Goal: Task Accomplishment & Management: Complete application form

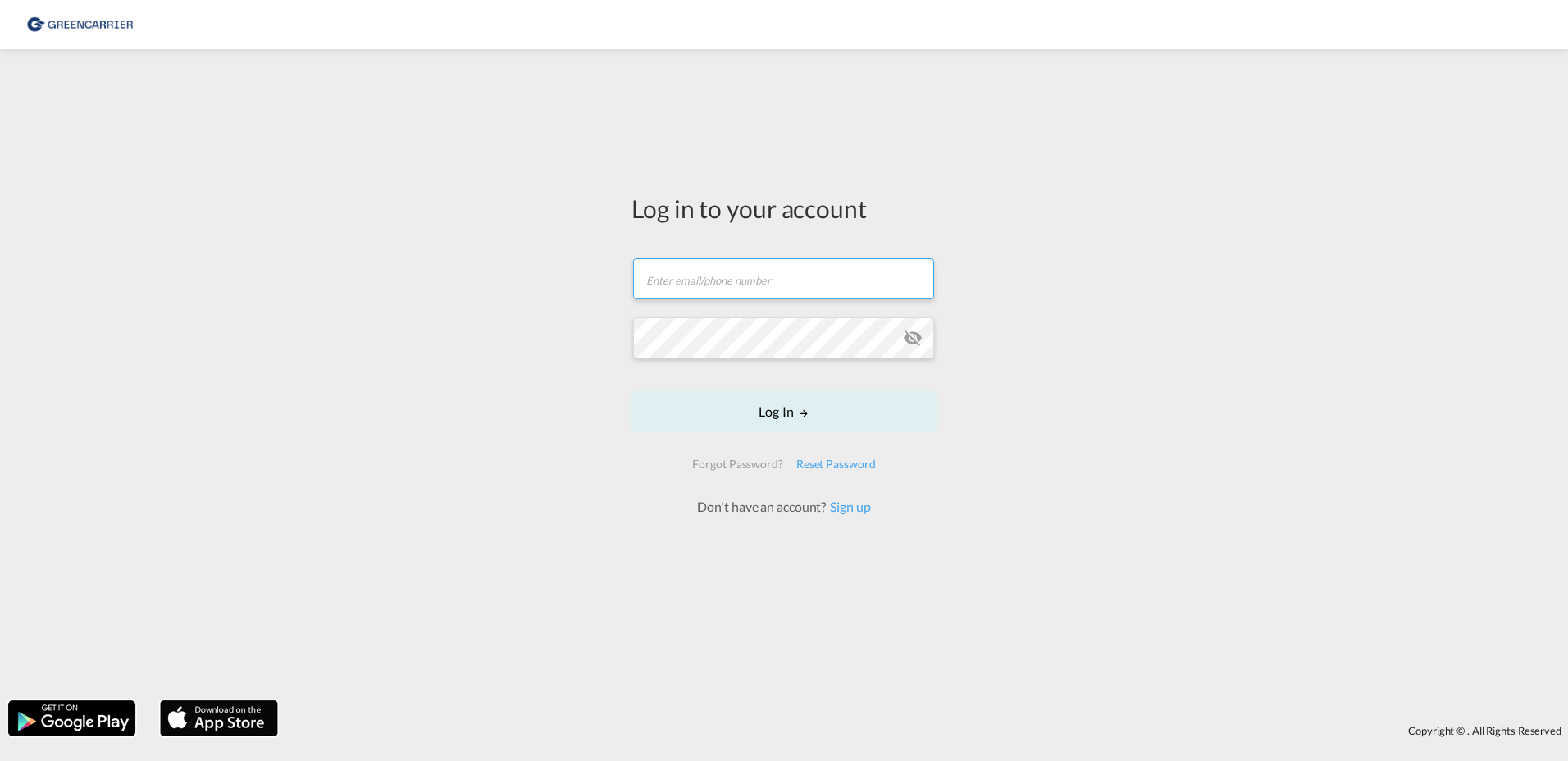
click at [747, 281] on input "text" at bounding box center [784, 278] width 301 height 41
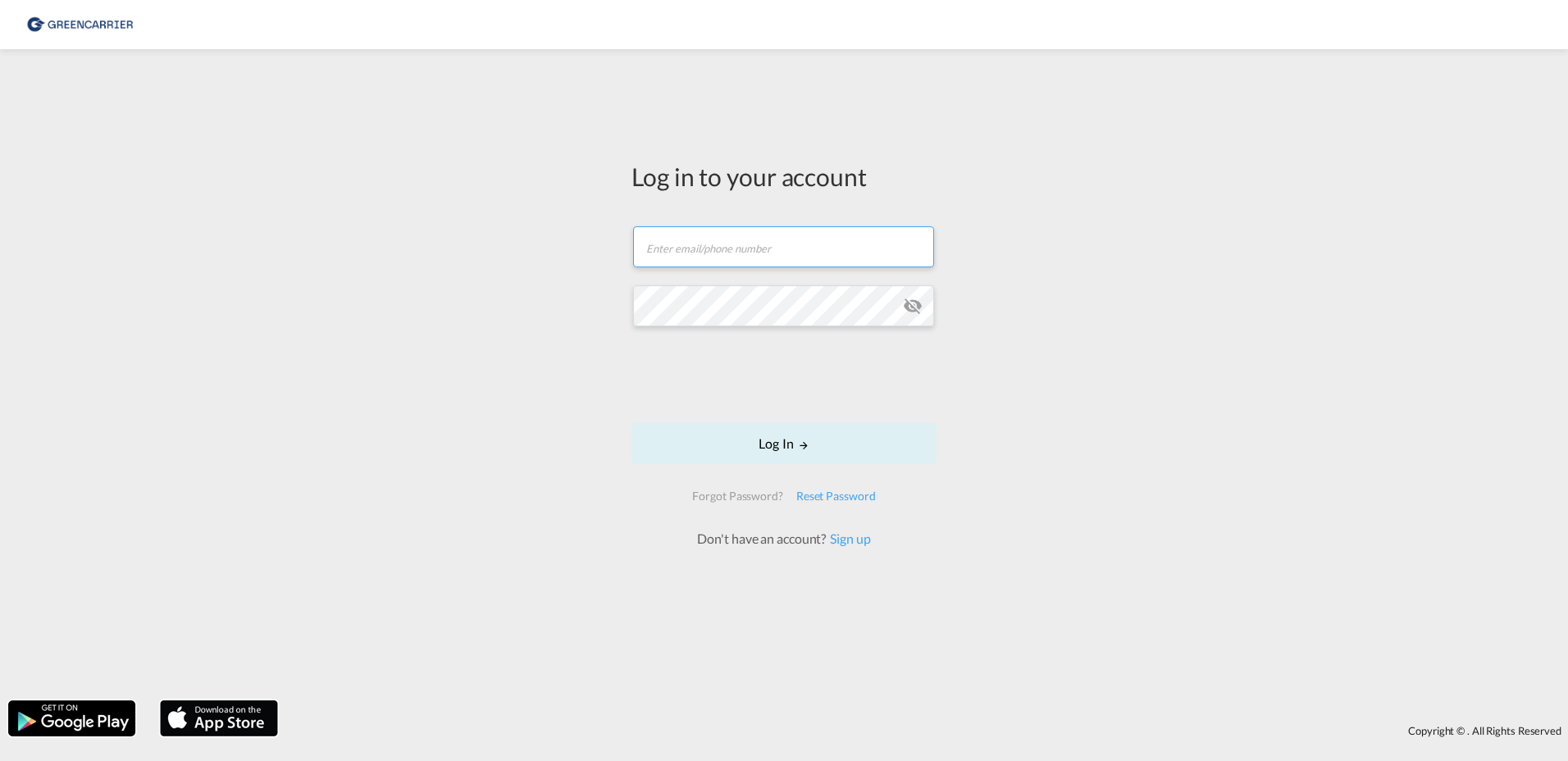
drag, startPoint x: 747, startPoint y: 281, endPoint x: 703, endPoint y: 246, distance: 56.2
click at [703, 246] on input "text" at bounding box center [784, 247] width 301 height 41
paste input "[EMAIL_ADDRESS][DOMAIN_NAME]"
type input "[EMAIL_ADDRESS][DOMAIN_NAME]"
click at [790, 446] on button "Log In" at bounding box center [784, 443] width 305 height 41
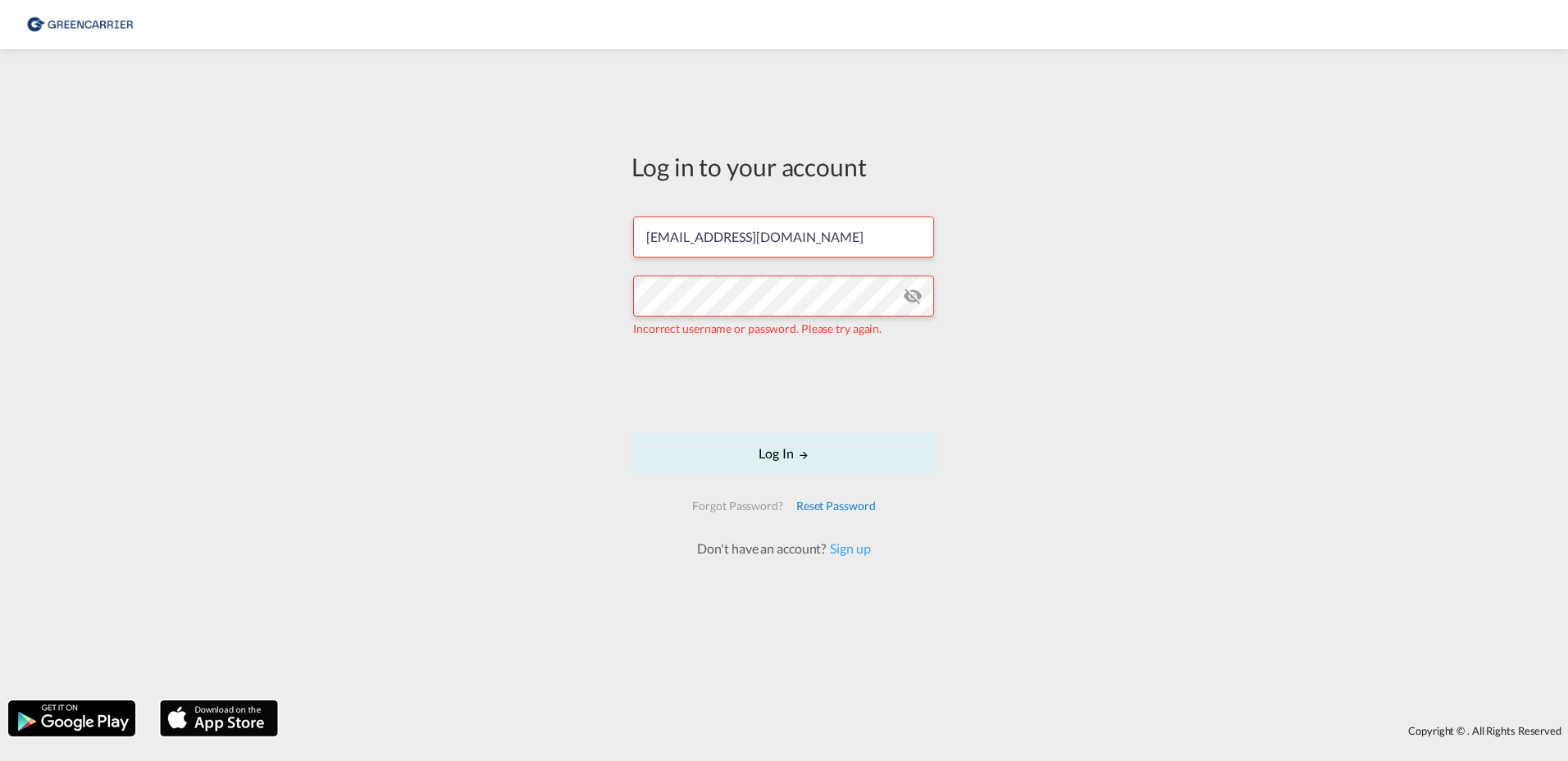
click at [858, 505] on div "Reset Password" at bounding box center [836, 506] width 93 height 30
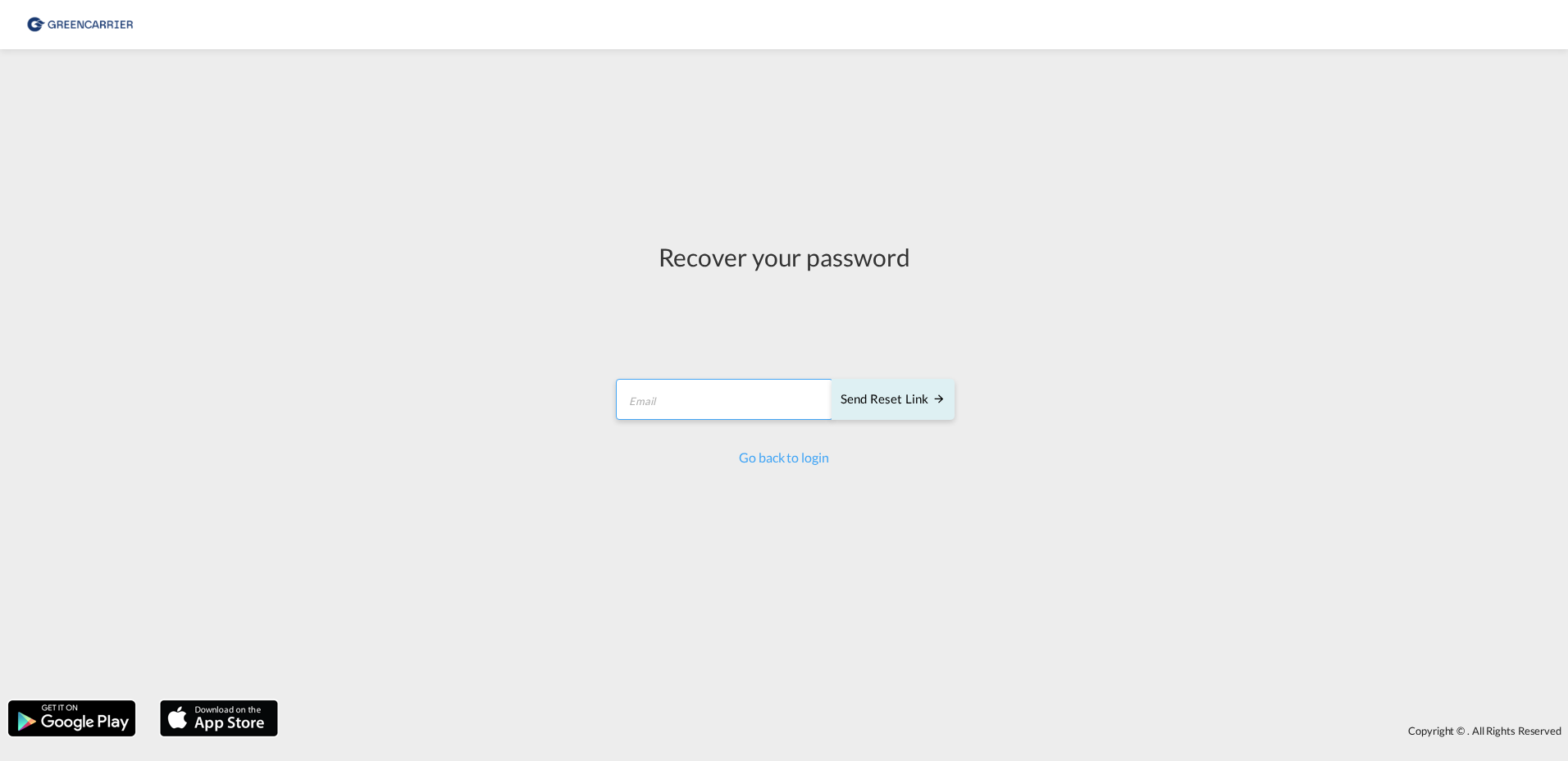
click at [659, 403] on input "email" at bounding box center [724, 399] width 217 height 41
paste input "Tropxethcarfees2024!"
type input "T"
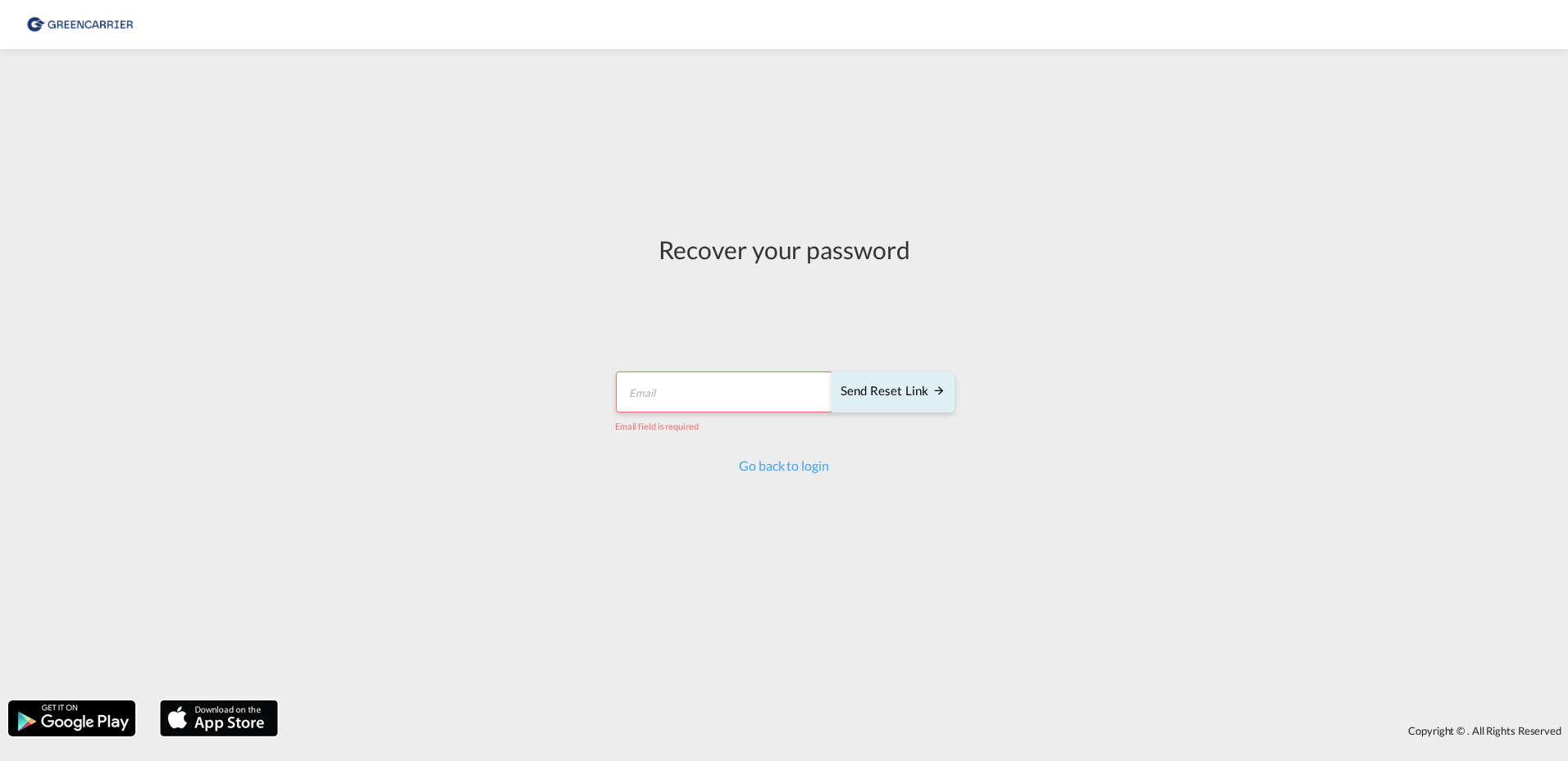
click at [698, 390] on input "email" at bounding box center [724, 392] width 217 height 41
paste input "[EMAIL_ADDRESS][DOMAIN_NAME]"
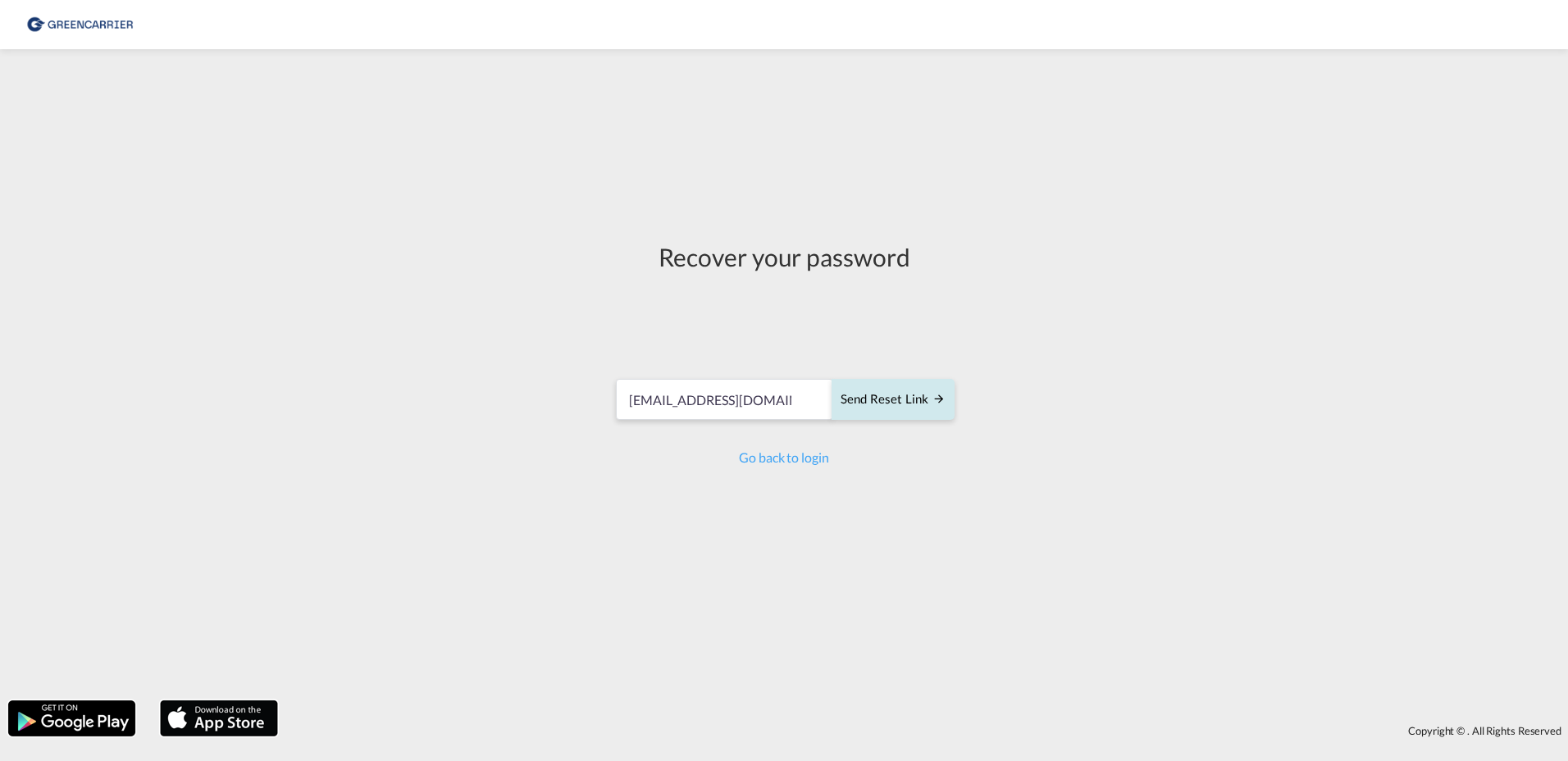
click at [893, 395] on div "Send reset link" at bounding box center [893, 400] width 105 height 19
click at [807, 394] on input "[EMAIL_ADDRESS][DOMAIN_NAME]" at bounding box center [724, 392] width 217 height 41
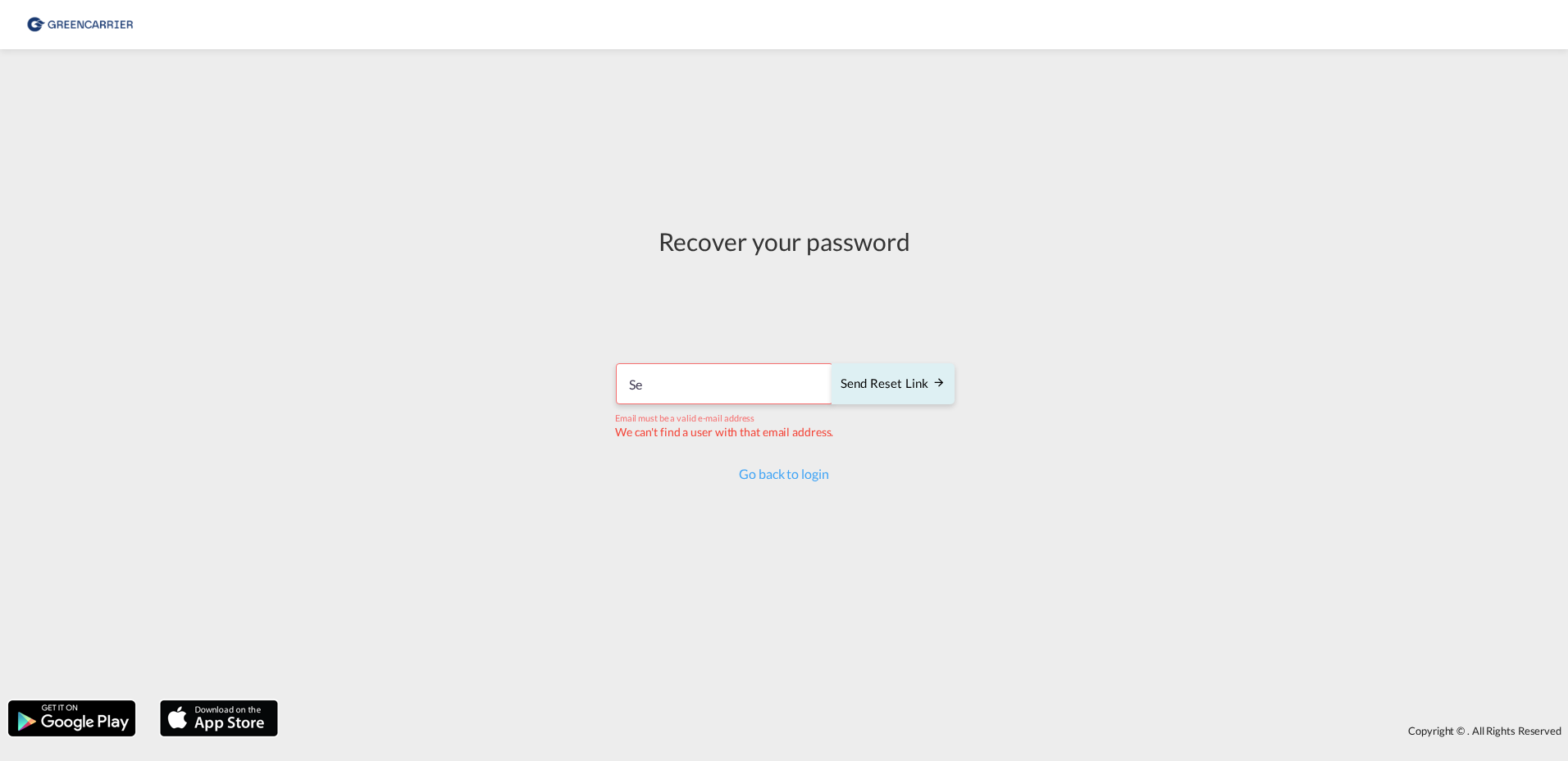
type input "S"
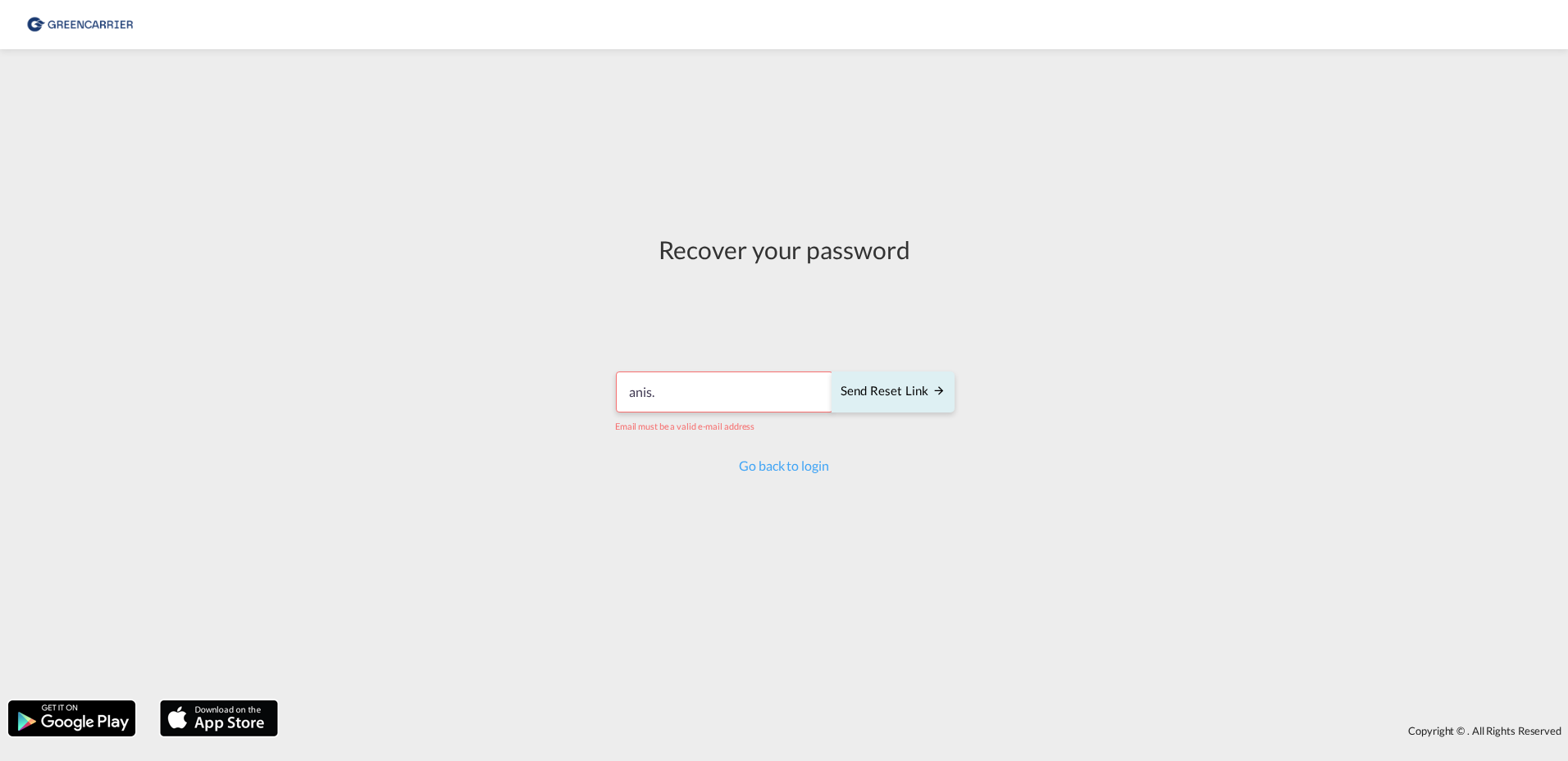
click at [727, 386] on input "anis." at bounding box center [724, 392] width 217 height 41
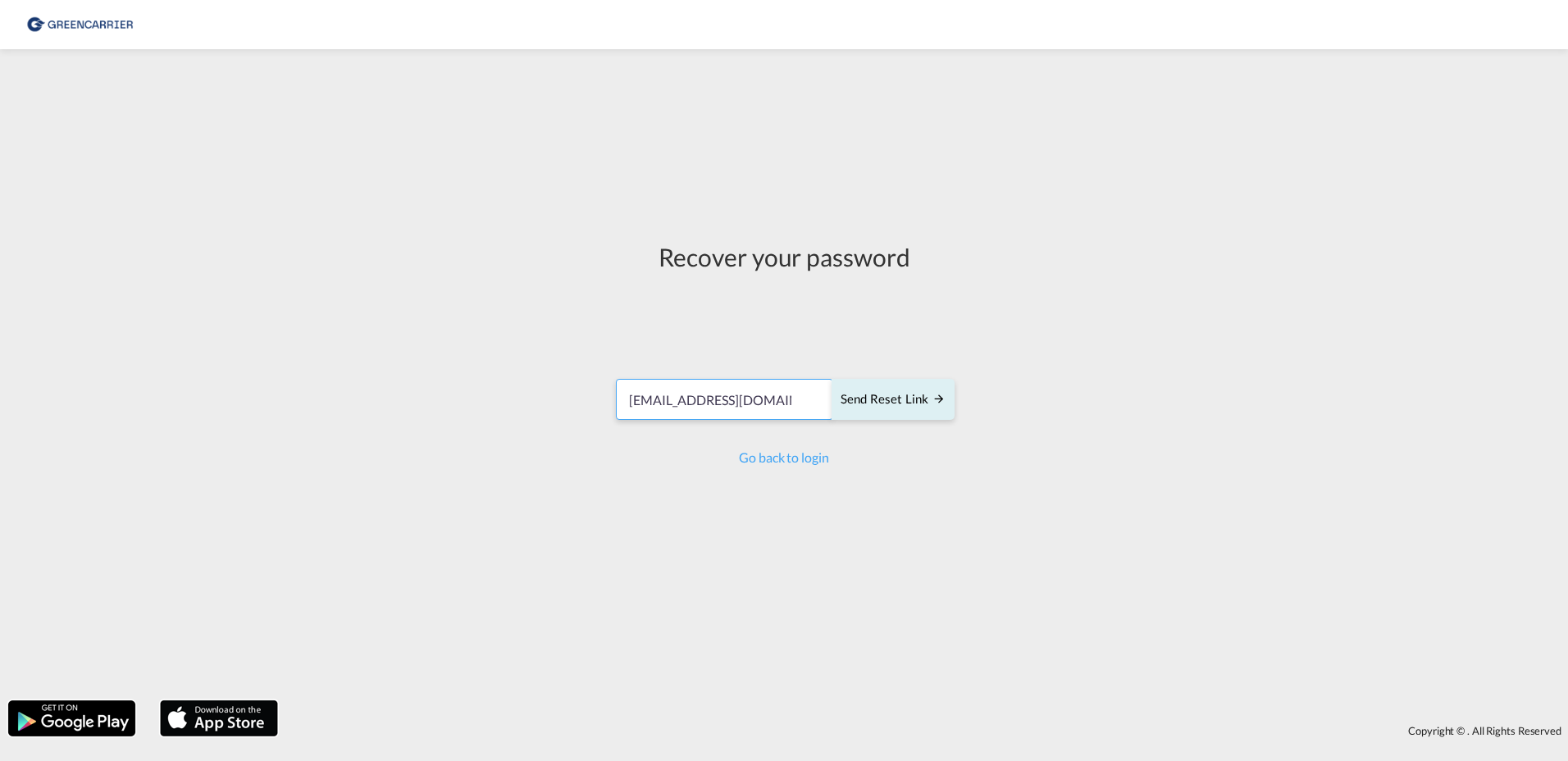
click at [800, 399] on input "[EMAIL_ADDRESS][DOMAIN_NAME]" at bounding box center [724, 399] width 217 height 41
click at [788, 401] on input "[EMAIL_ADDRESS][DOMAIN_NAME]" at bounding box center [724, 399] width 217 height 41
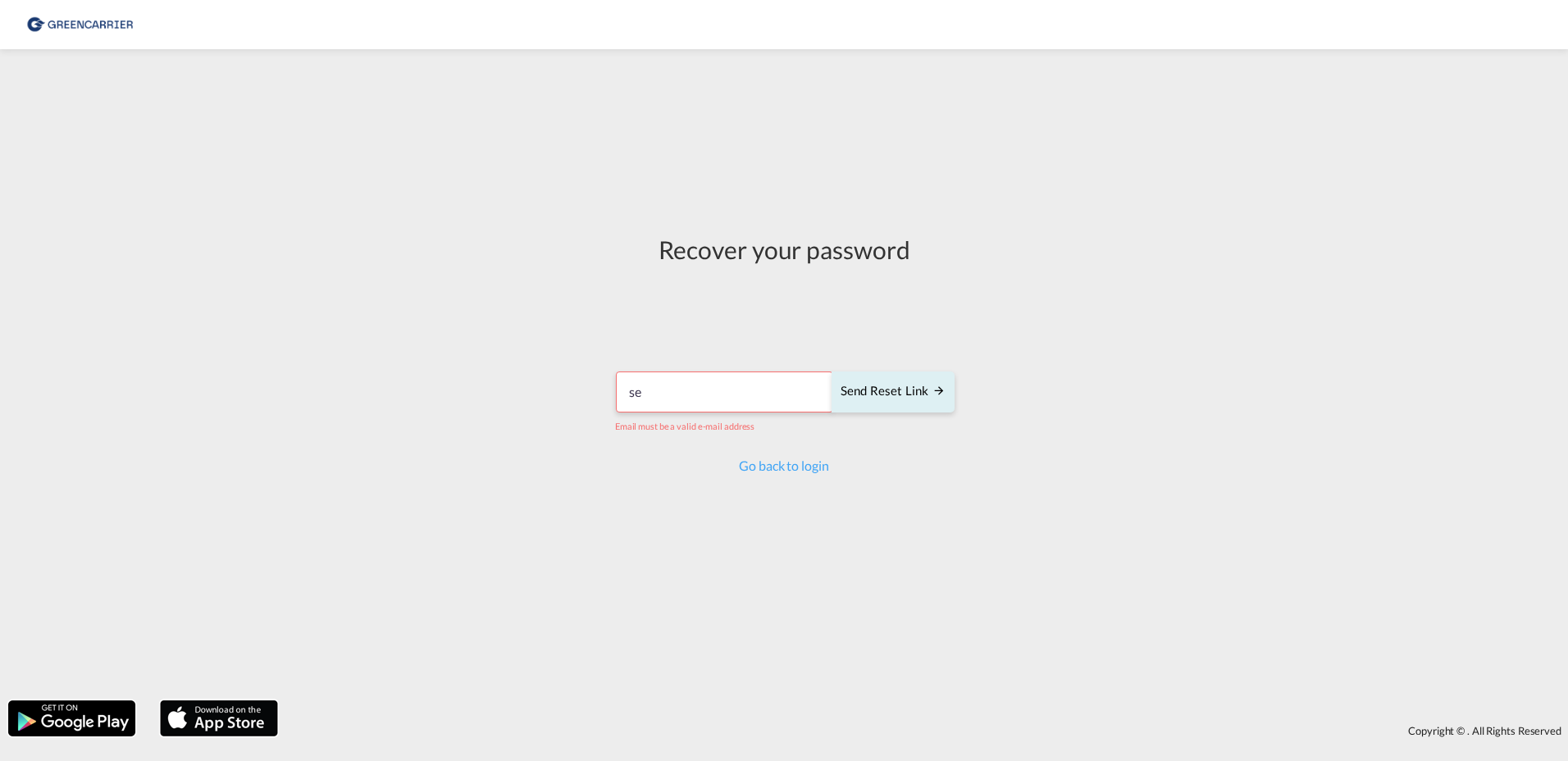
type input "s"
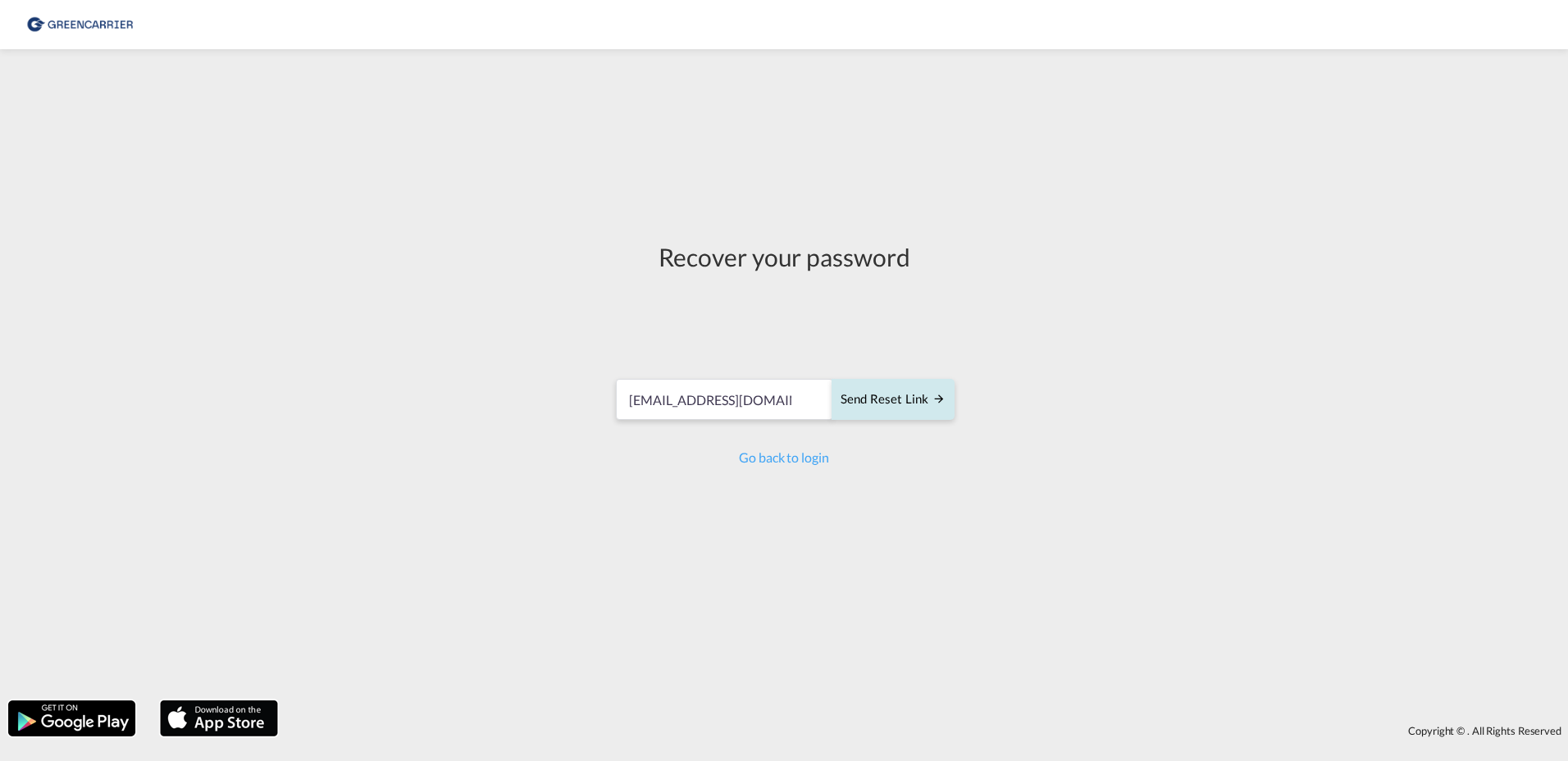
click at [904, 393] on div "Send reset link" at bounding box center [893, 400] width 105 height 19
click at [777, 392] on input "[EMAIL_ADDRESS][DOMAIN_NAME]" at bounding box center [724, 392] width 217 height 41
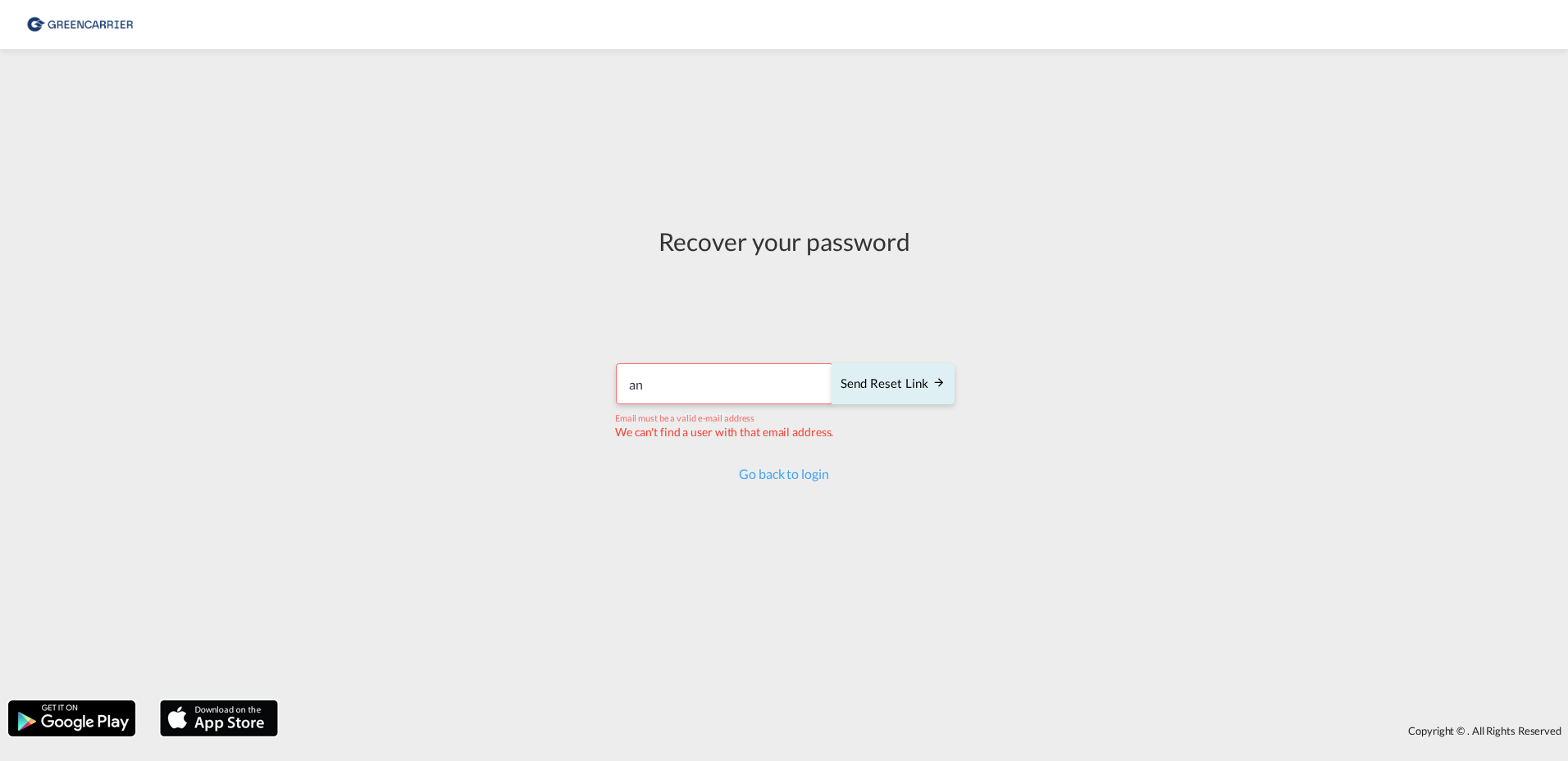
type input "a"
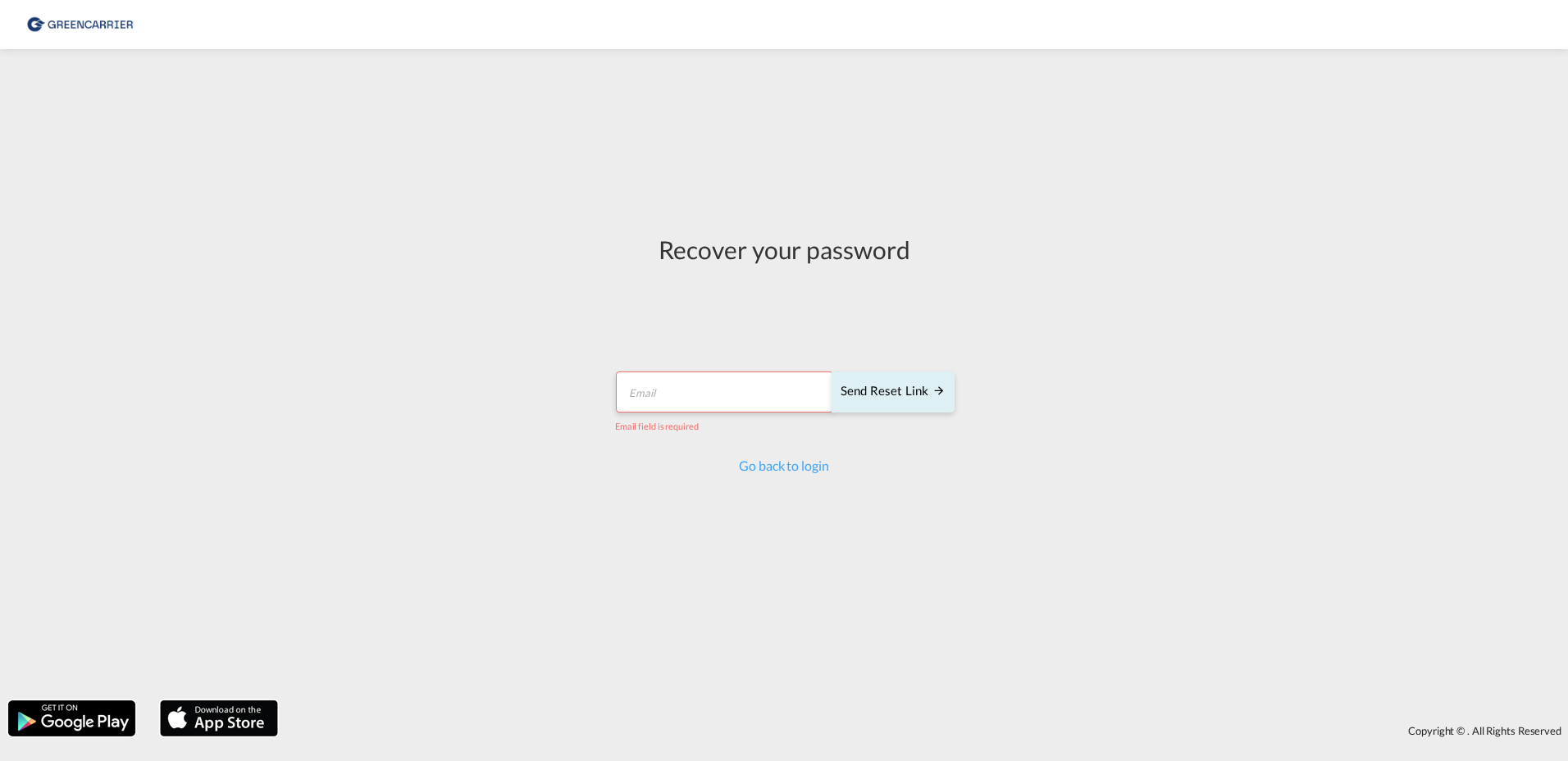
paste input "[EMAIL_ADDRESS][DOMAIN_NAME]"
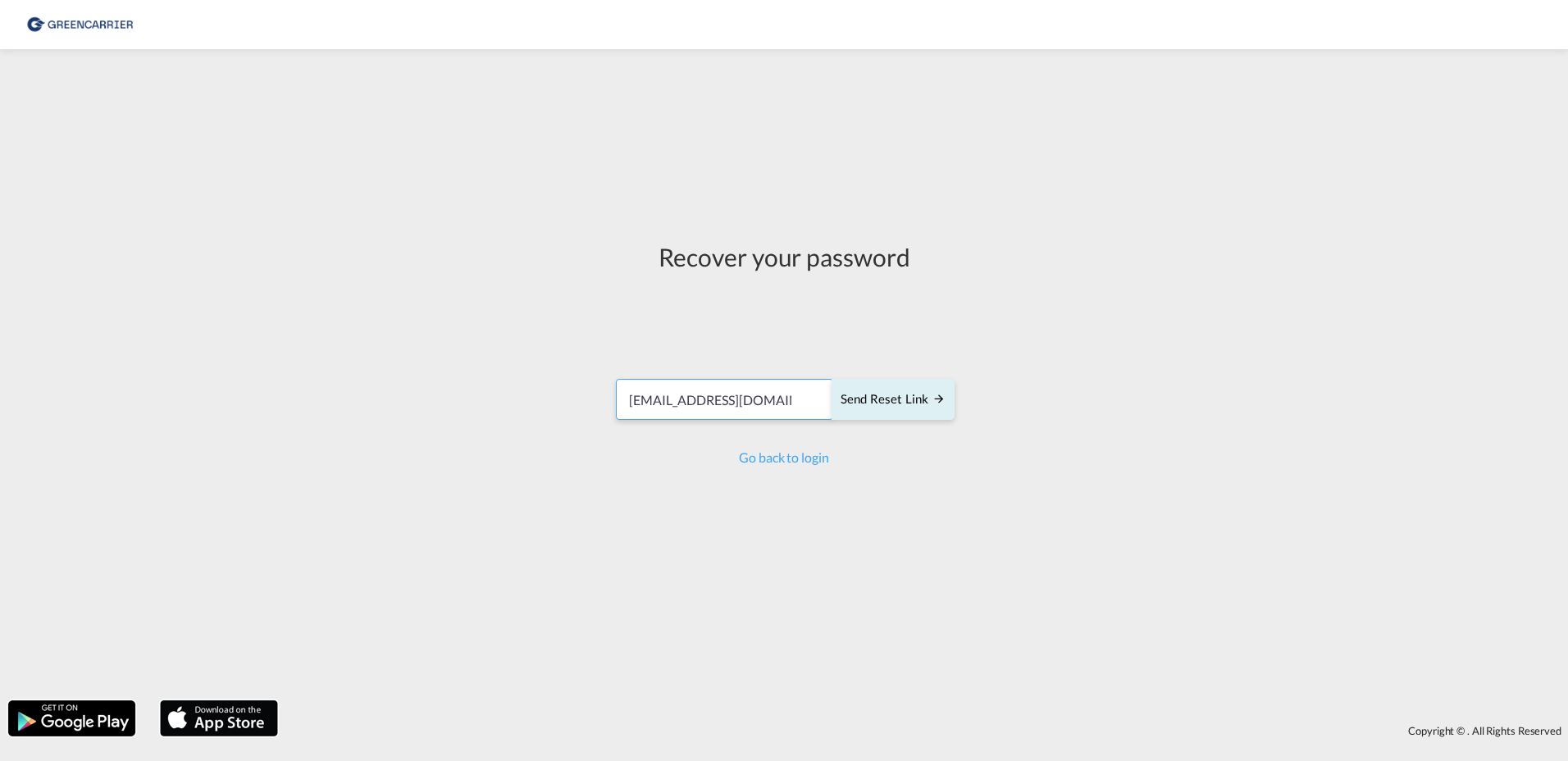
type input "[EMAIL_ADDRESS][DOMAIN_NAME]"
click at [895, 399] on div "Send reset link" at bounding box center [893, 400] width 105 height 19
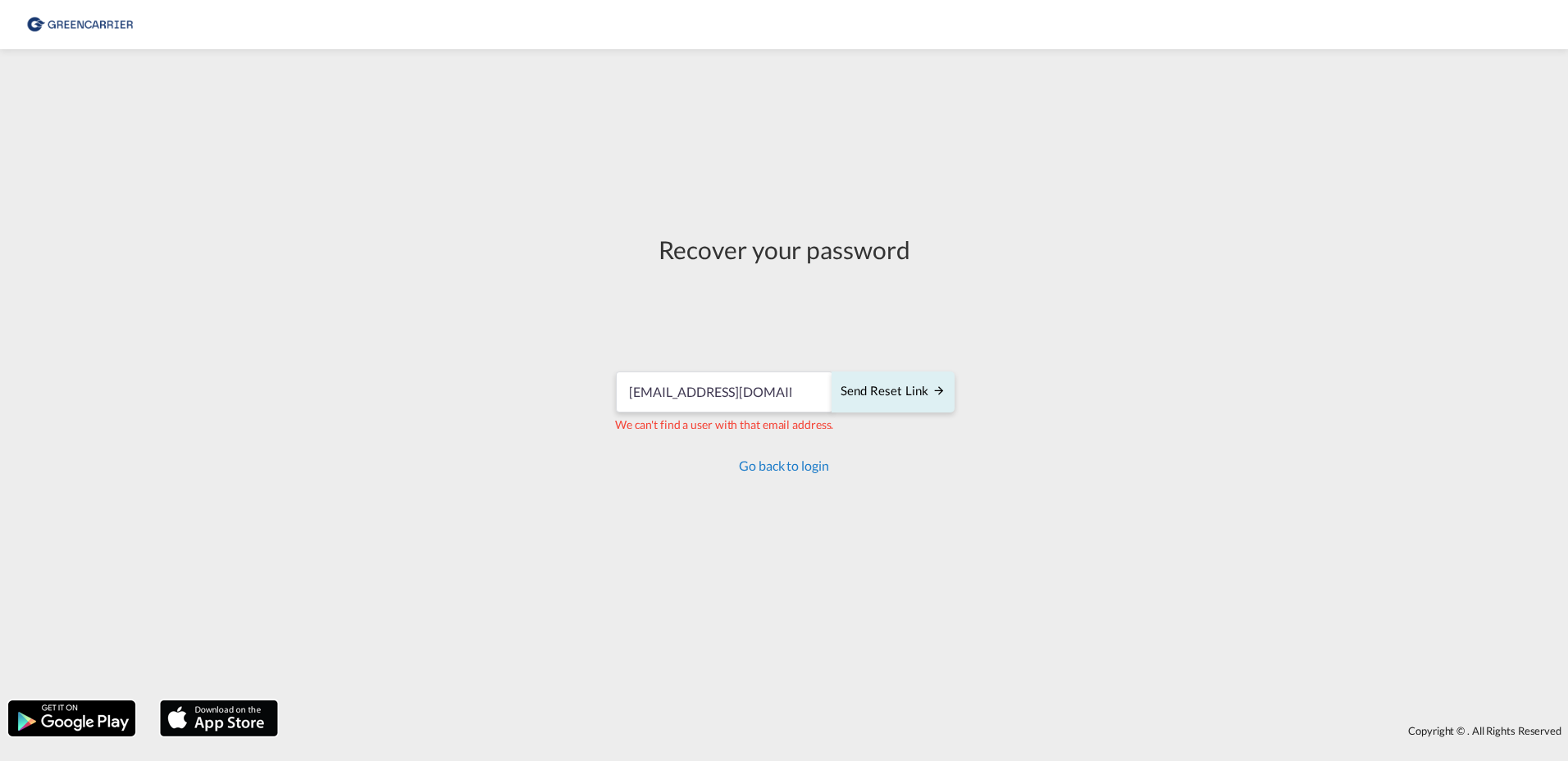
click at [796, 464] on link "Go back to login" at bounding box center [783, 465] width 89 height 16
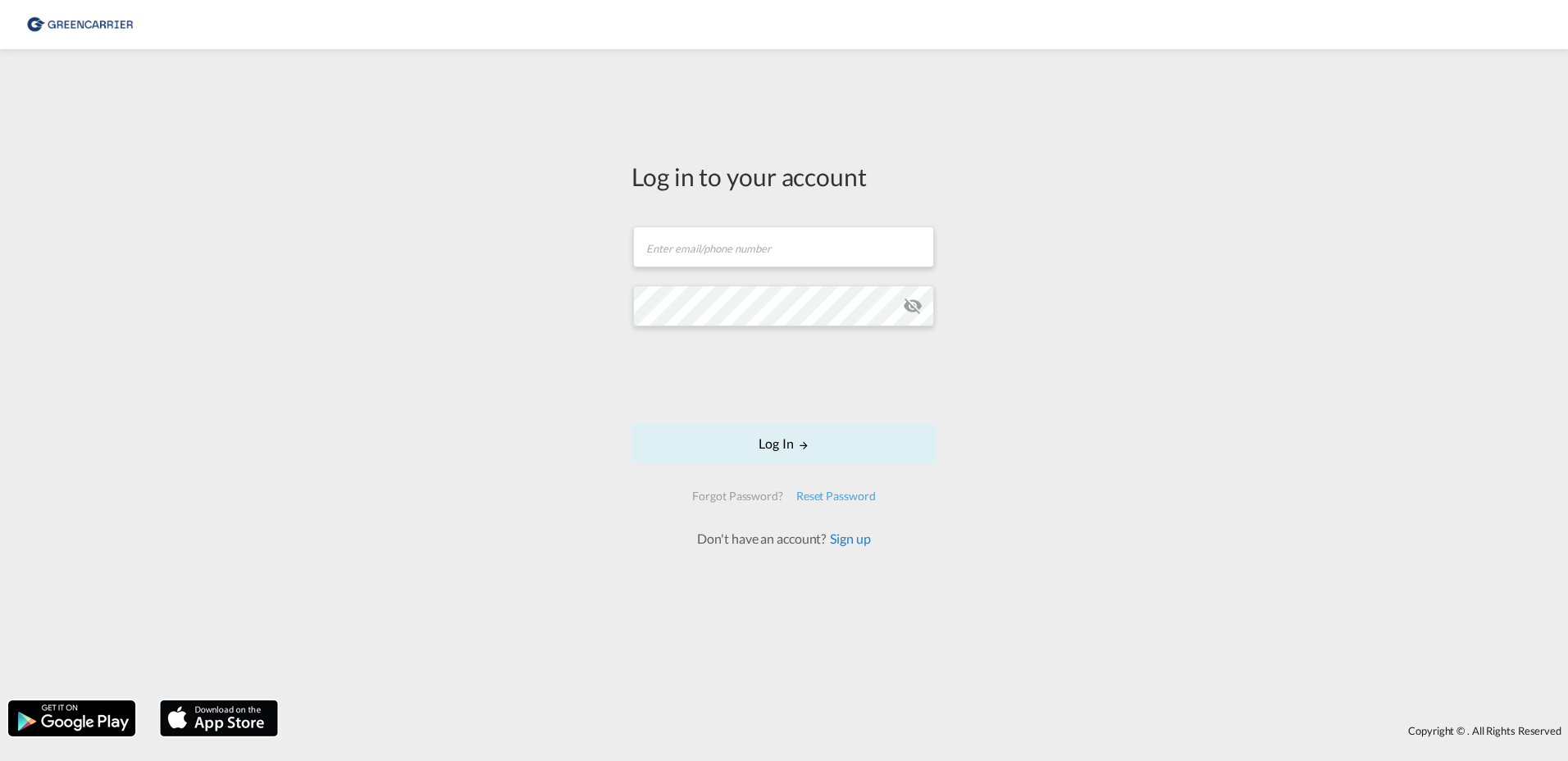
click at [861, 540] on link "Sign up" at bounding box center [848, 538] width 45 height 16
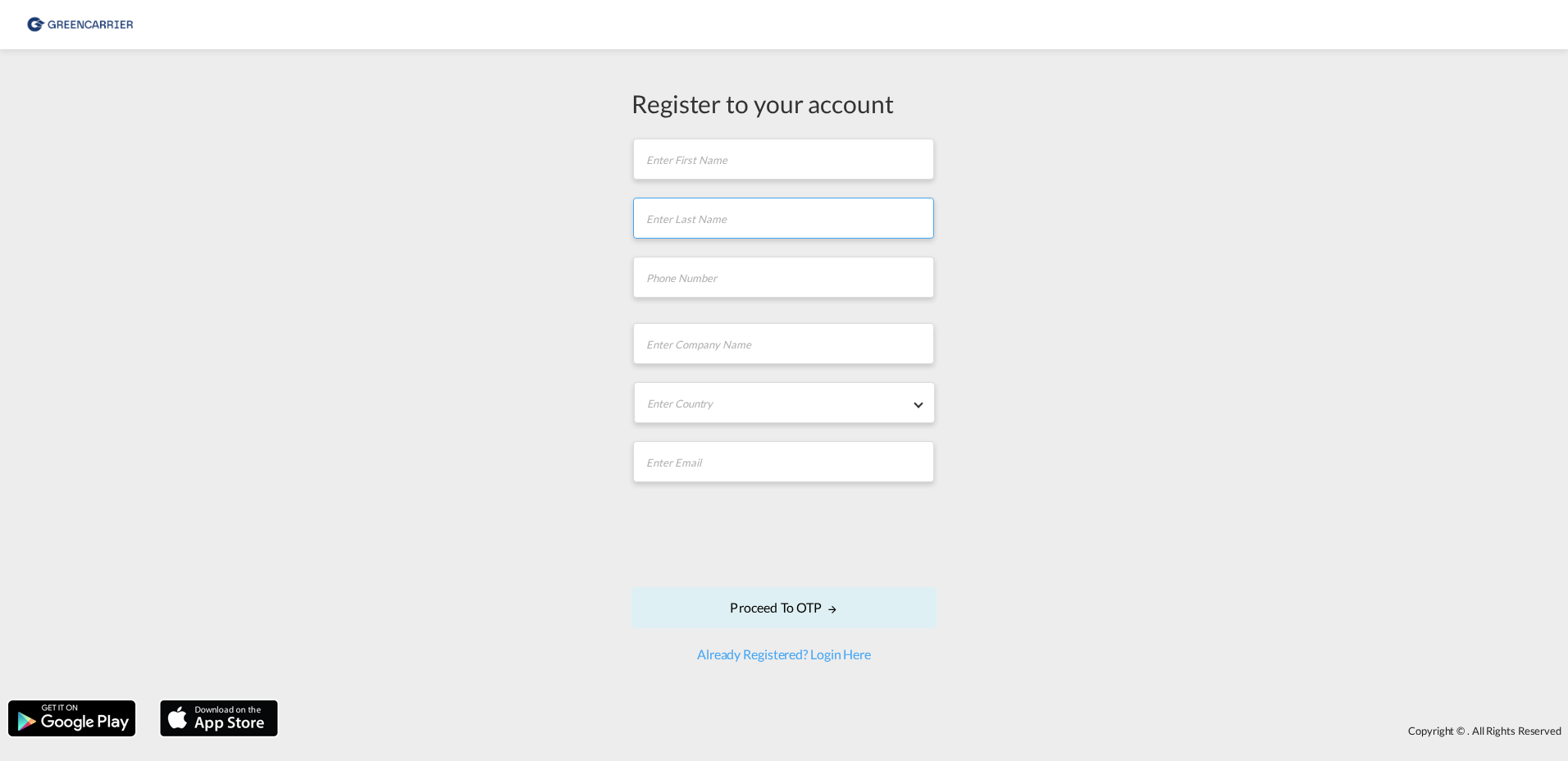
click at [711, 198] on input "text" at bounding box center [784, 218] width 301 height 41
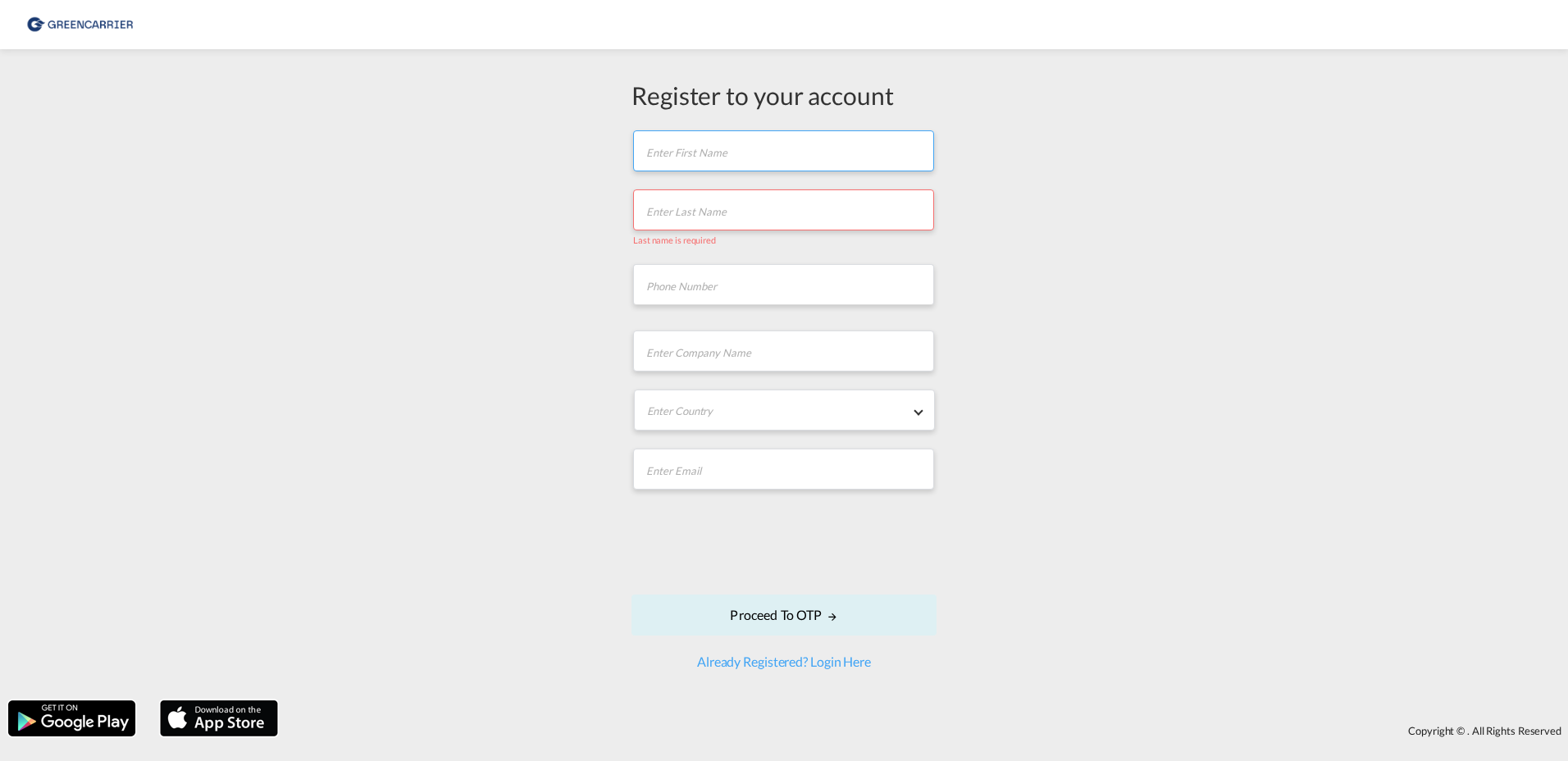
click at [722, 164] on input "text" at bounding box center [784, 150] width 301 height 41
type input "Thilo"
type input "Strasdat"
type input "02102300728"
type input "LTC Logistics B.V."
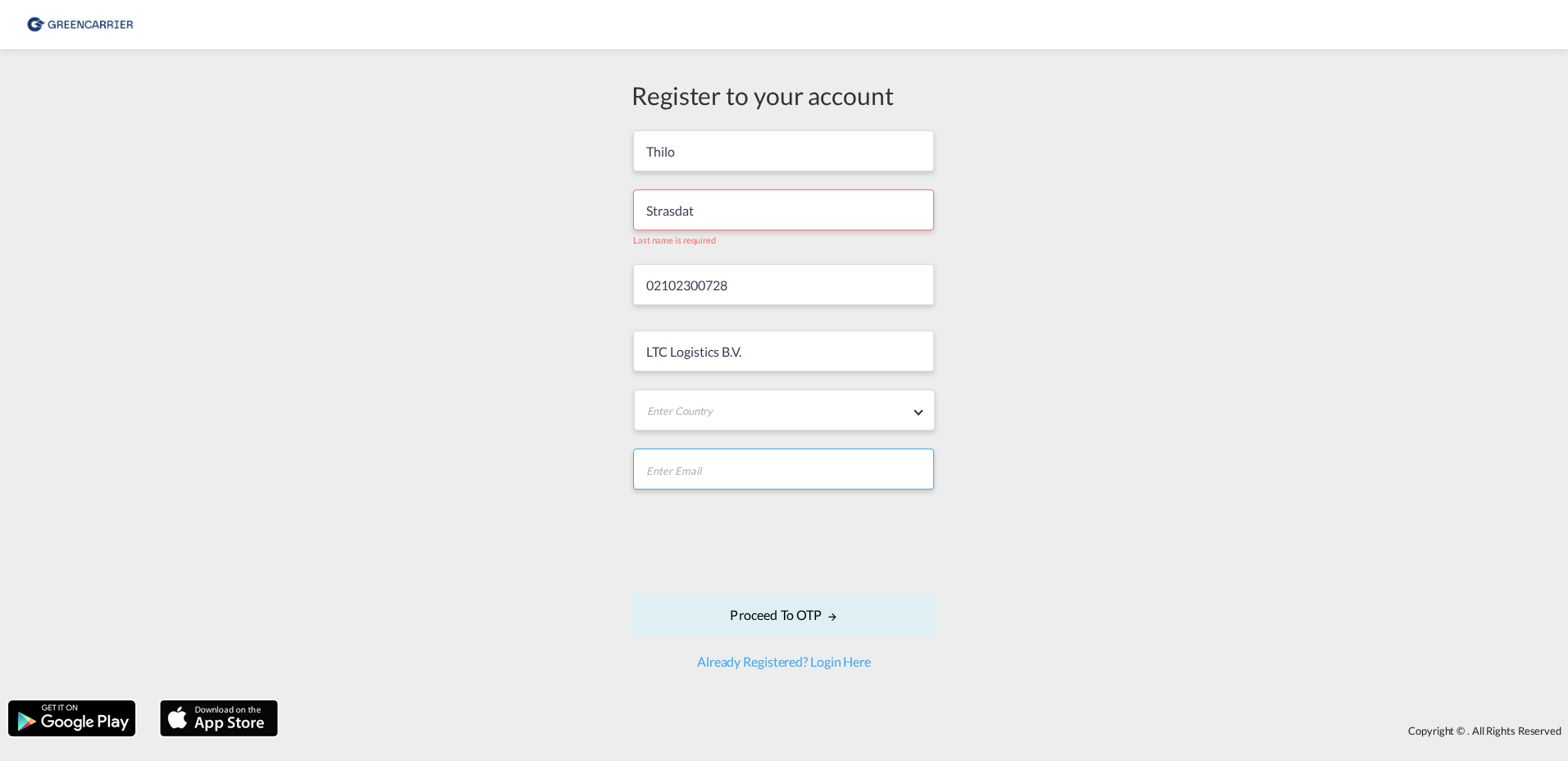
type input "[EMAIL_ADDRESS][DOMAIN_NAME]"
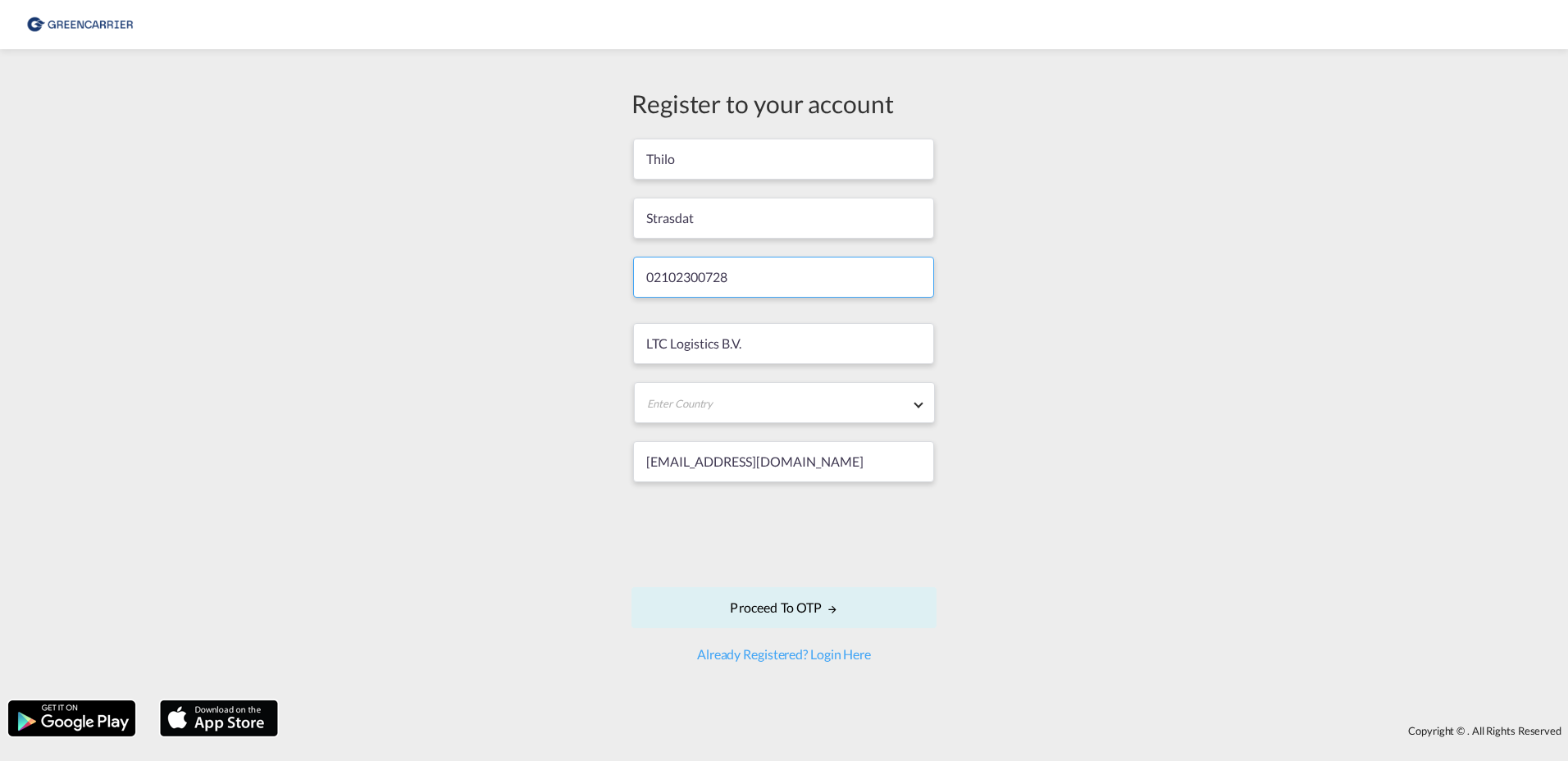
click at [853, 276] on input "02102300728" at bounding box center [784, 276] width 301 height 41
click at [1068, 281] on div "Register to your account Thilo Strasdat 02102300728 LTC Logistics B.V. Enter Co…" at bounding box center [784, 374] width 1568 height 634
click at [723, 163] on input "Thilo" at bounding box center [784, 158] width 301 height 41
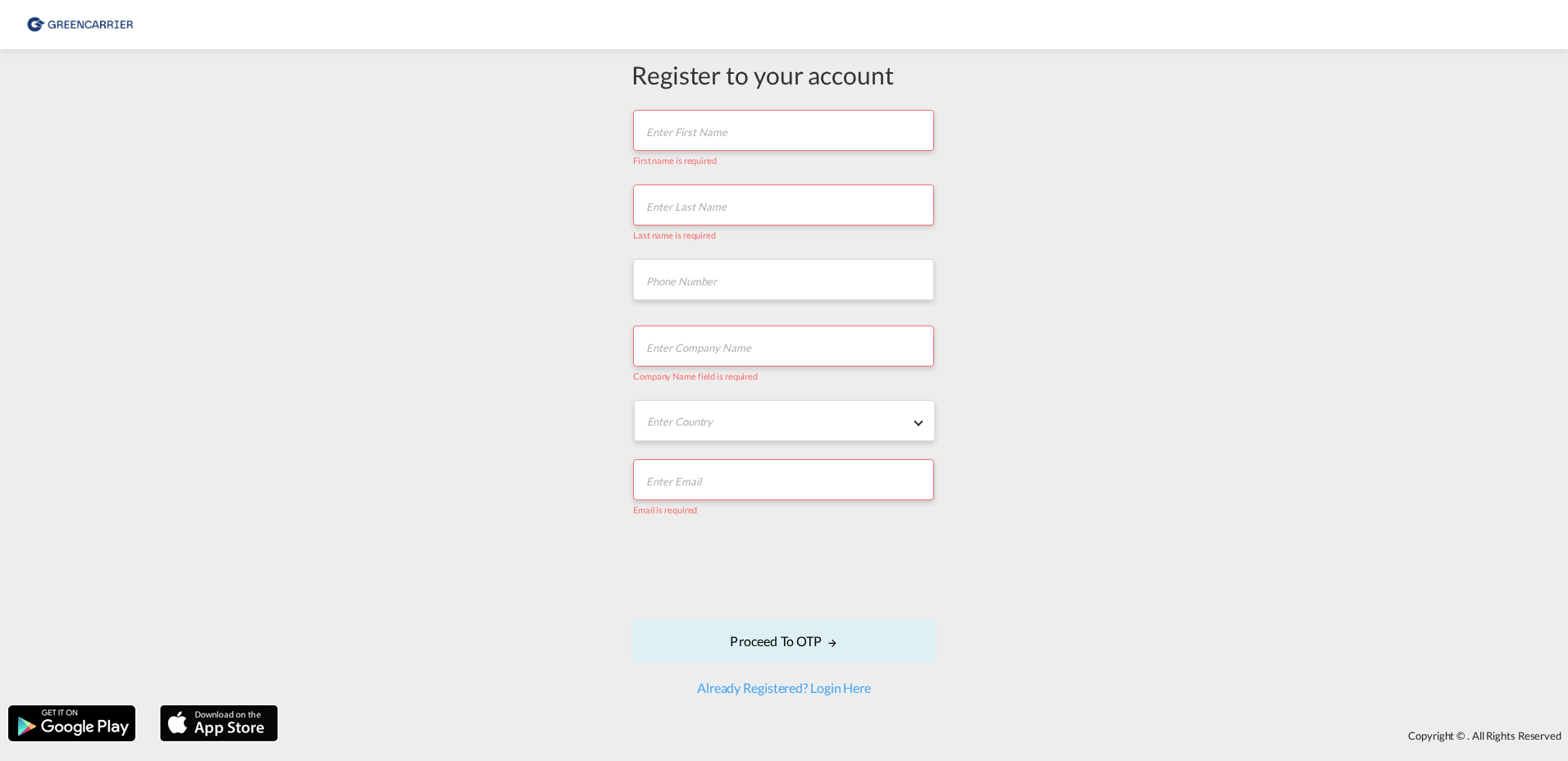
click at [713, 139] on input "text" at bounding box center [784, 130] width 301 height 41
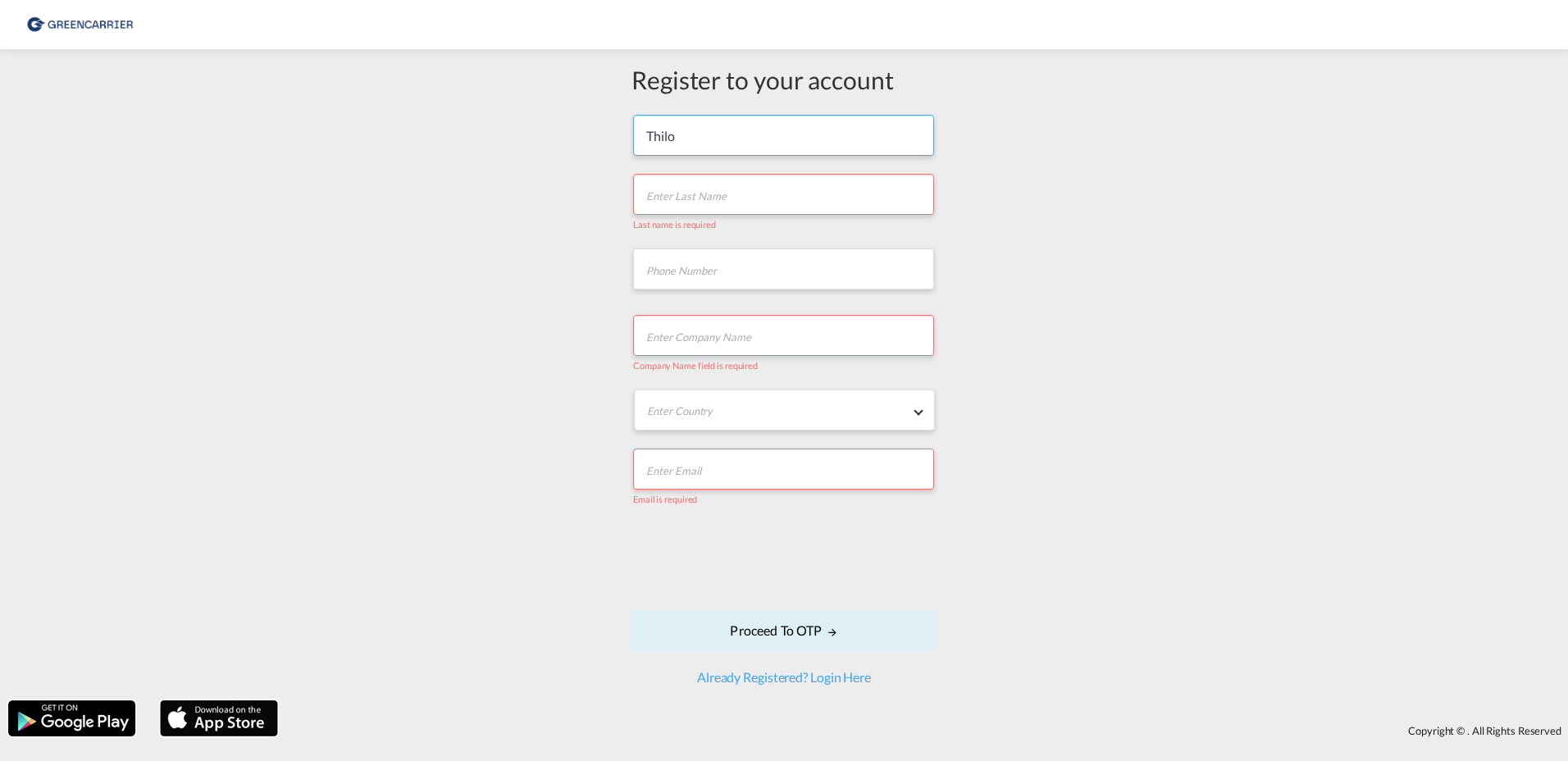
type input "Thilo"
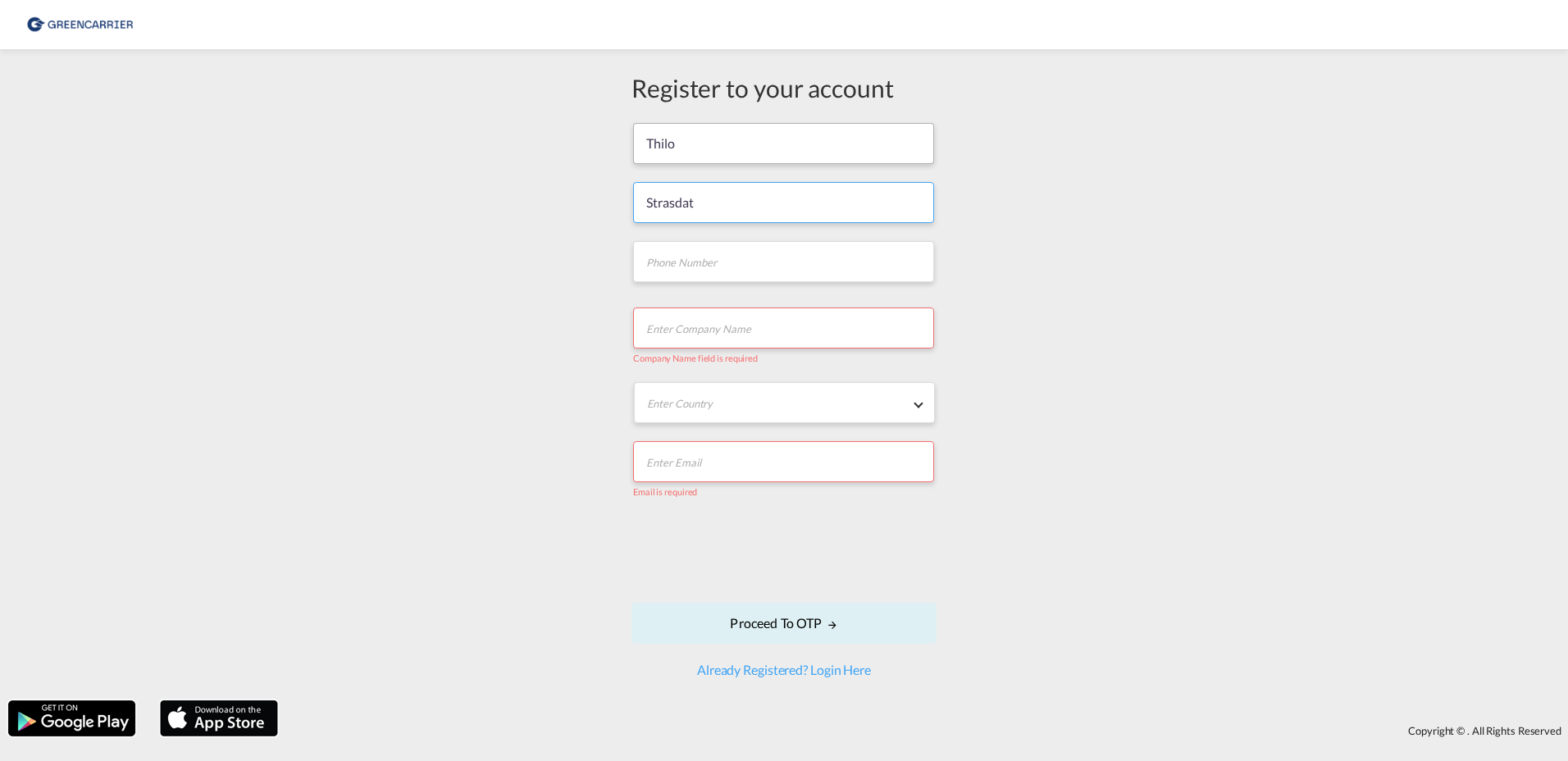
type input "Strasdat"
click at [714, 325] on input "text" at bounding box center [784, 327] width 301 height 41
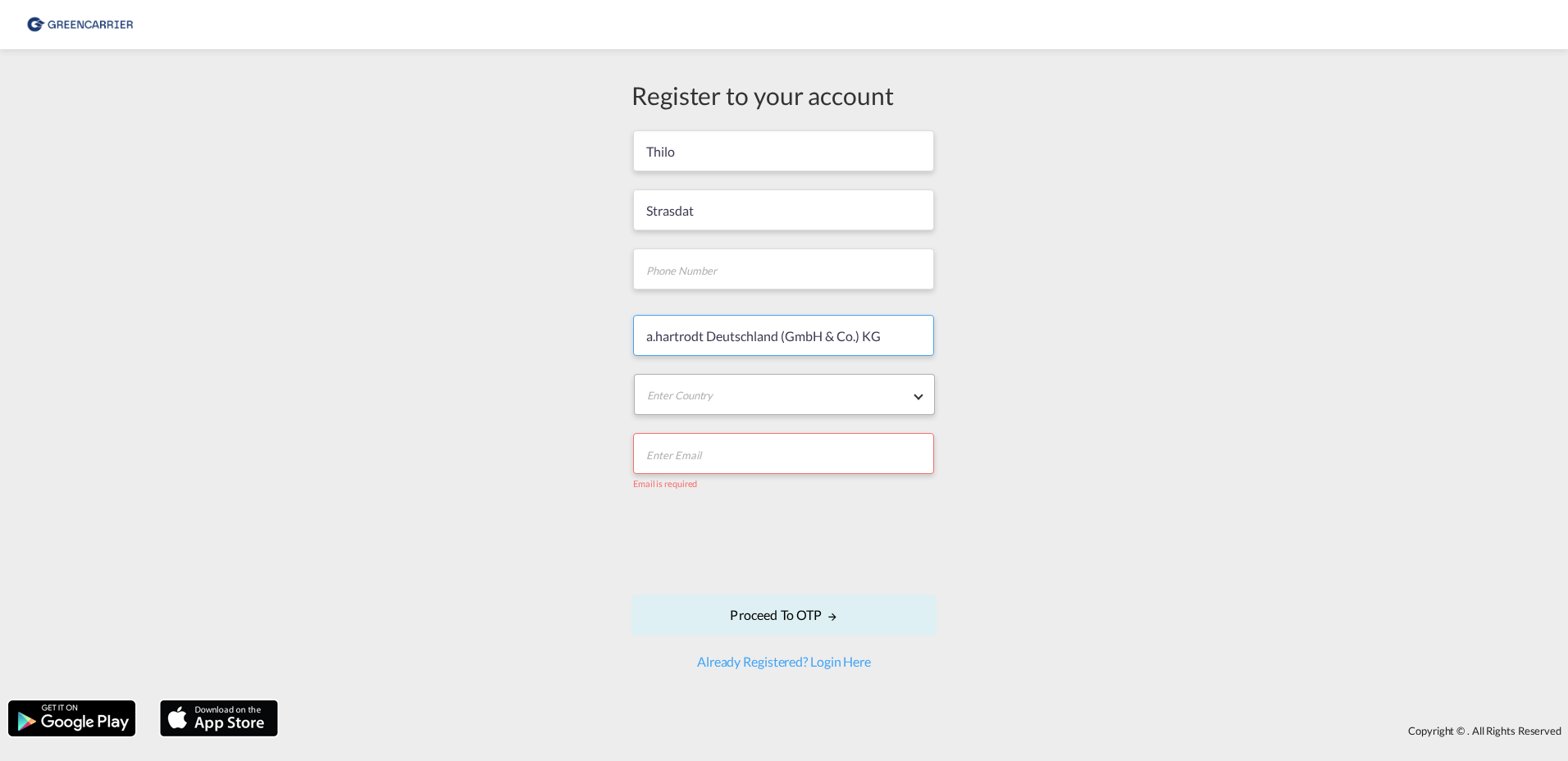
type input "a.hartrodt Deutschland (GmbH & Co.) KG"
click at [905, 401] on md-select "Enter Country [GEOGRAPHIC_DATA] [GEOGRAPHIC_DATA] [GEOGRAPHIC_DATA] [US_STATE] …" at bounding box center [784, 394] width 301 height 41
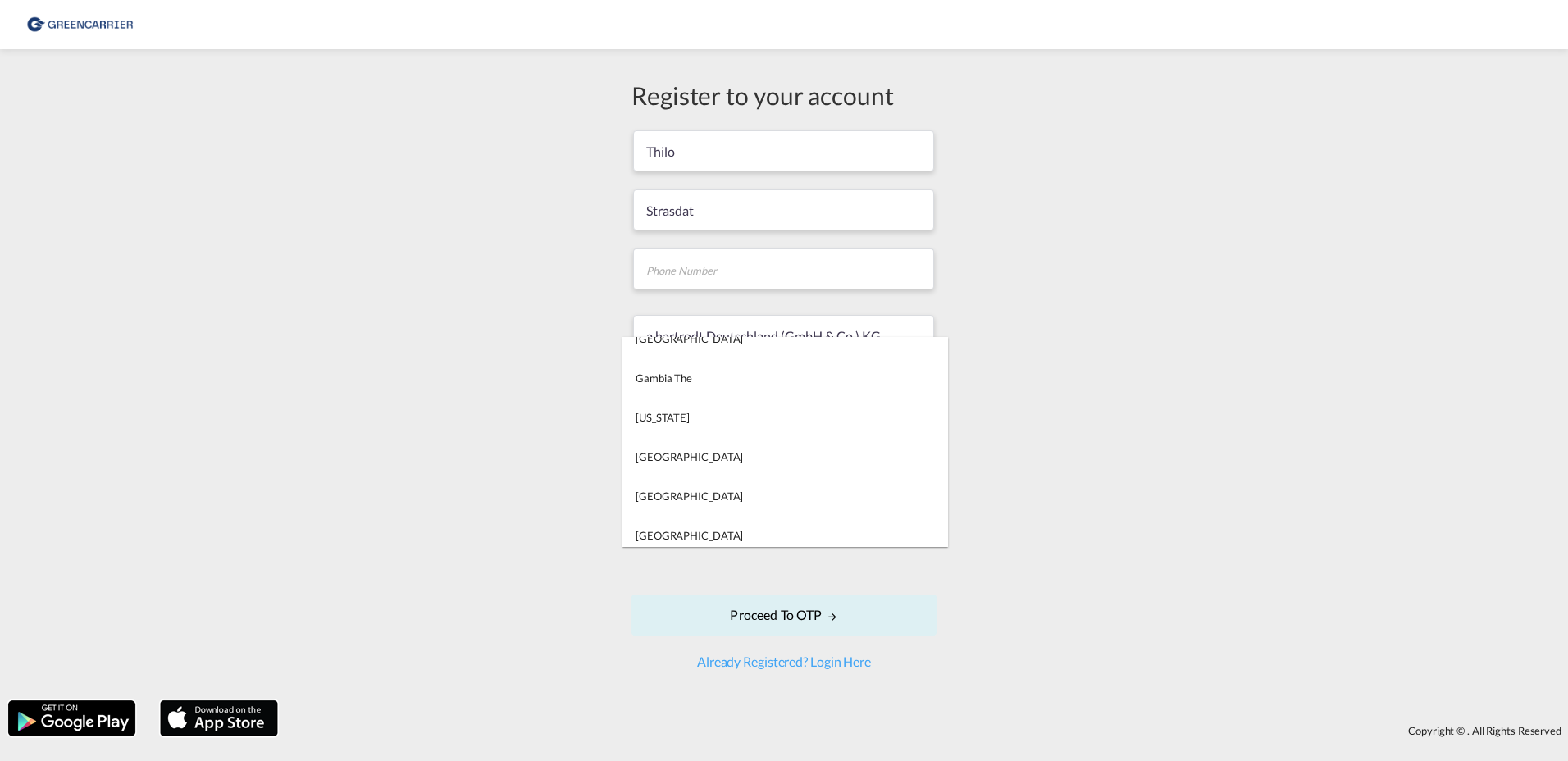
scroll to position [3279, 0]
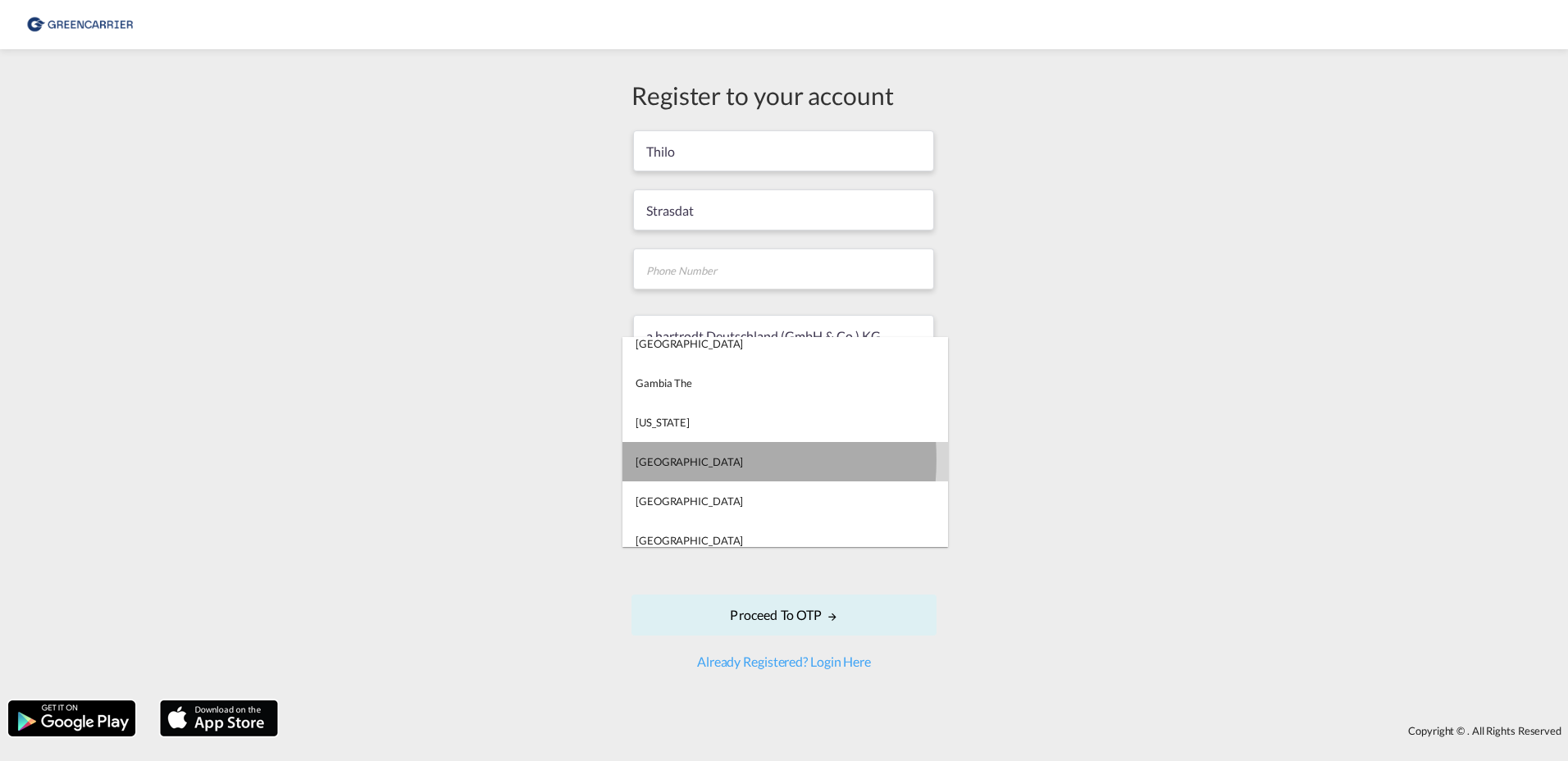
click at [662, 459] on div "[GEOGRAPHIC_DATA]" at bounding box center [689, 461] width 108 height 15
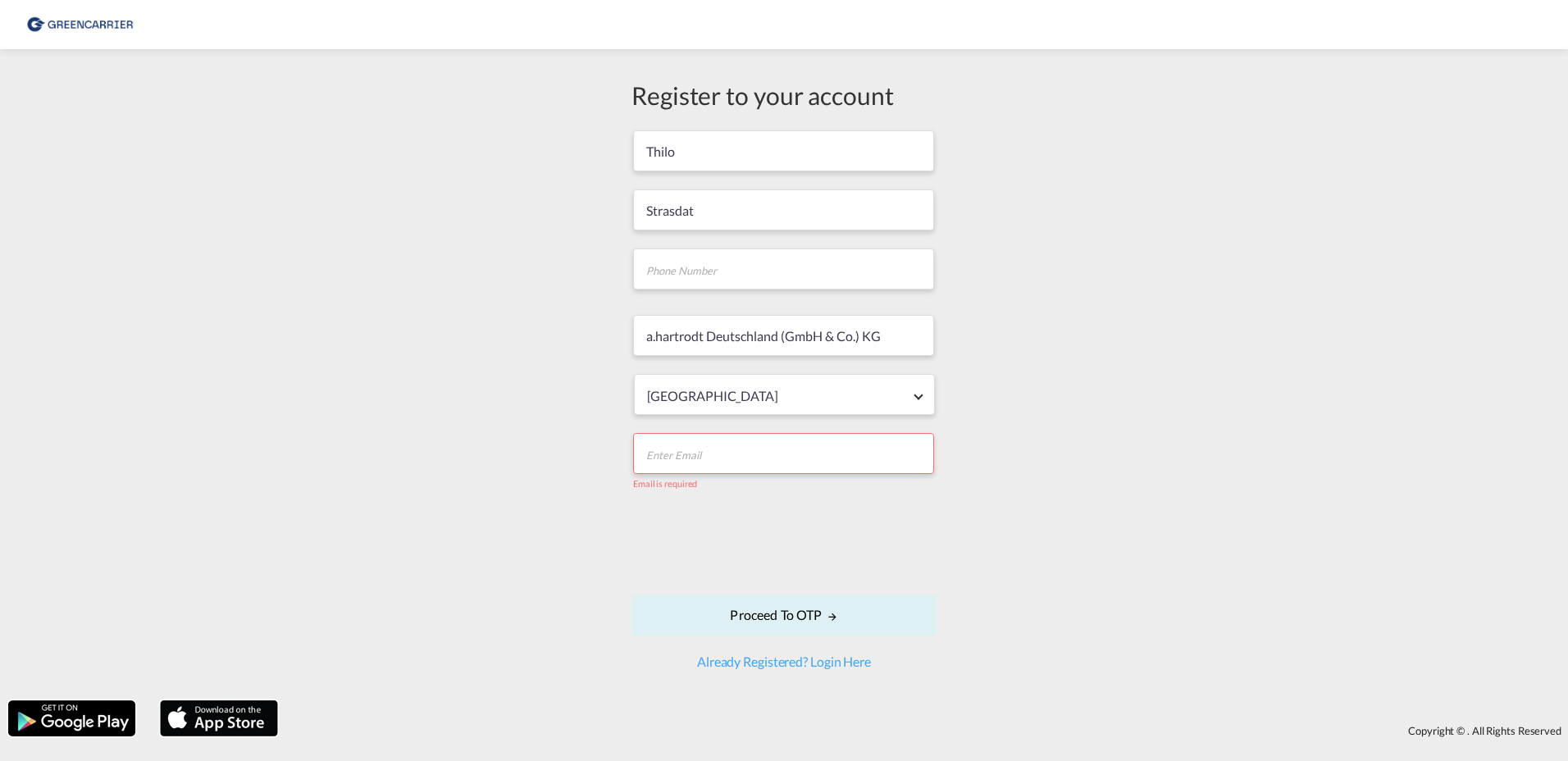
click at [787, 456] on input "email" at bounding box center [784, 453] width 301 height 41
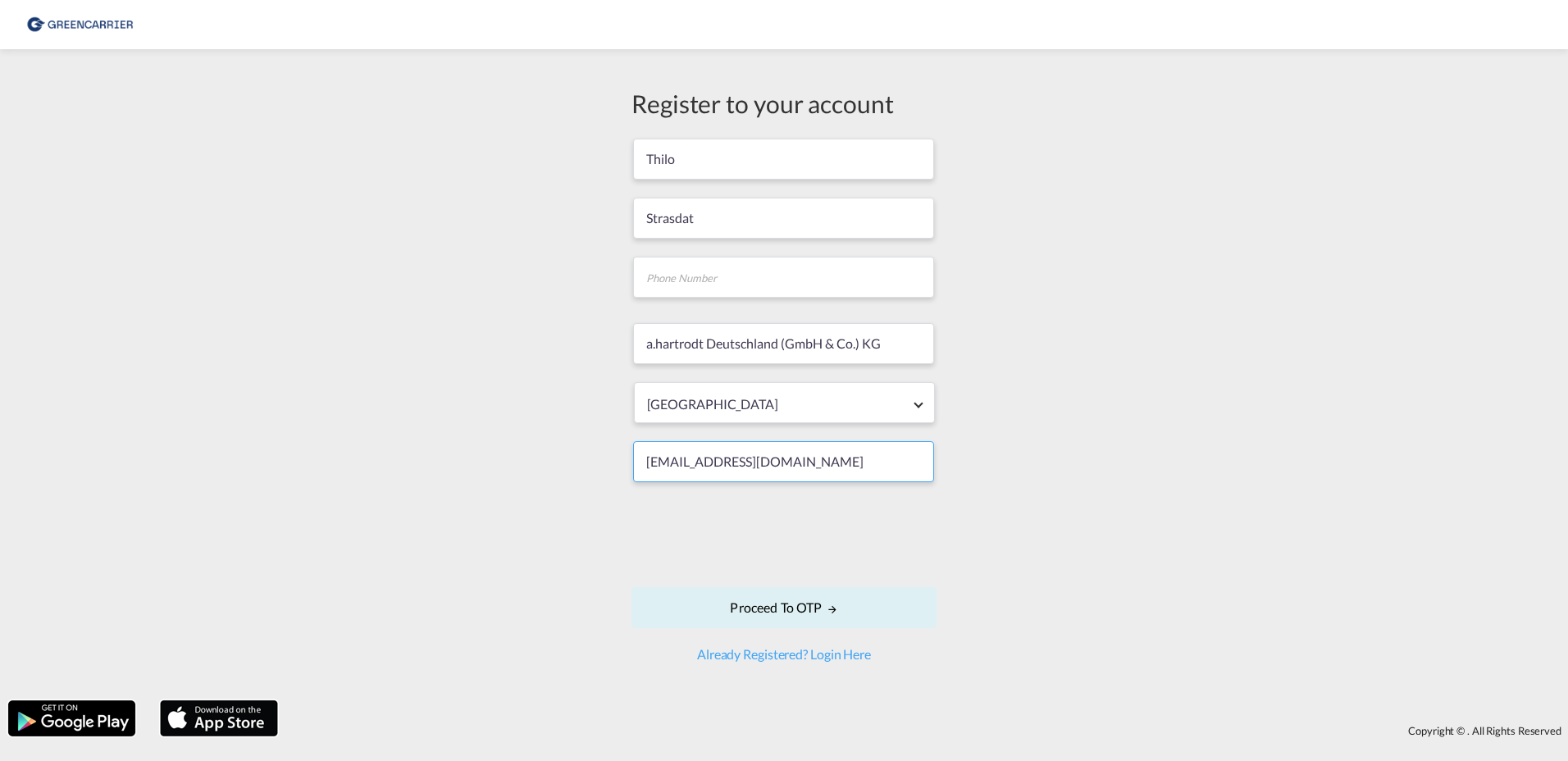
type input "[EMAIL_ADDRESS][DOMAIN_NAME]"
click at [564, 654] on div "Register to your account Thilo Strasdat a.hartrodt Deutschland (GmbH & Co.) KG …" at bounding box center [784, 374] width 1568 height 634
click at [739, 277] on input "tel" at bounding box center [784, 276] width 301 height 41
type input "02102300728"
click at [766, 600] on button "Proceed to OTP" at bounding box center [784, 607] width 305 height 41
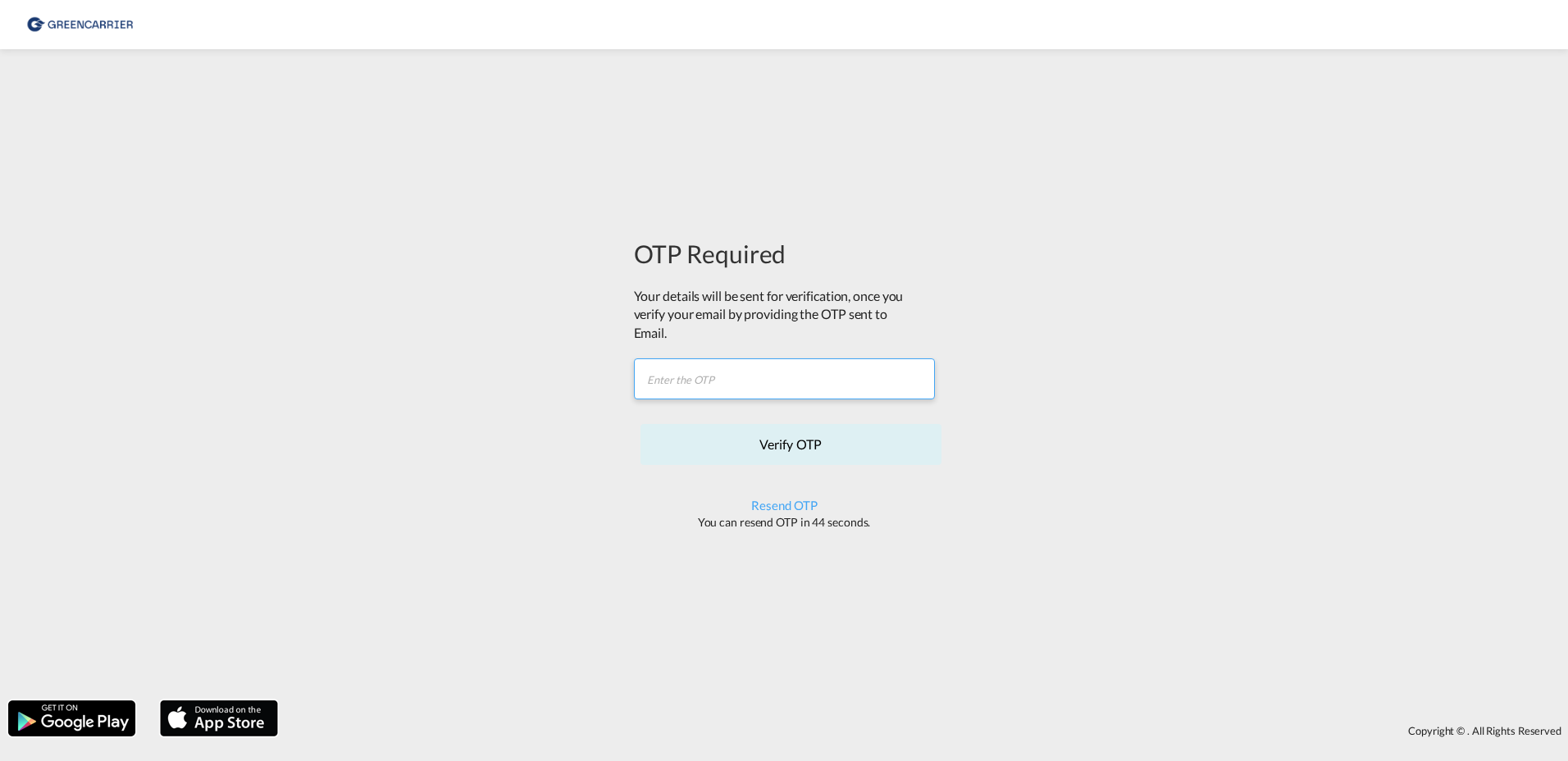
click at [699, 387] on input "text" at bounding box center [784, 379] width 301 height 41
paste input "S39C8W"
type input "S39C8W"
click at [771, 437] on button "Verify OTP" at bounding box center [791, 444] width 301 height 41
